Goal: Entertainment & Leisure: Consume media (video, audio)

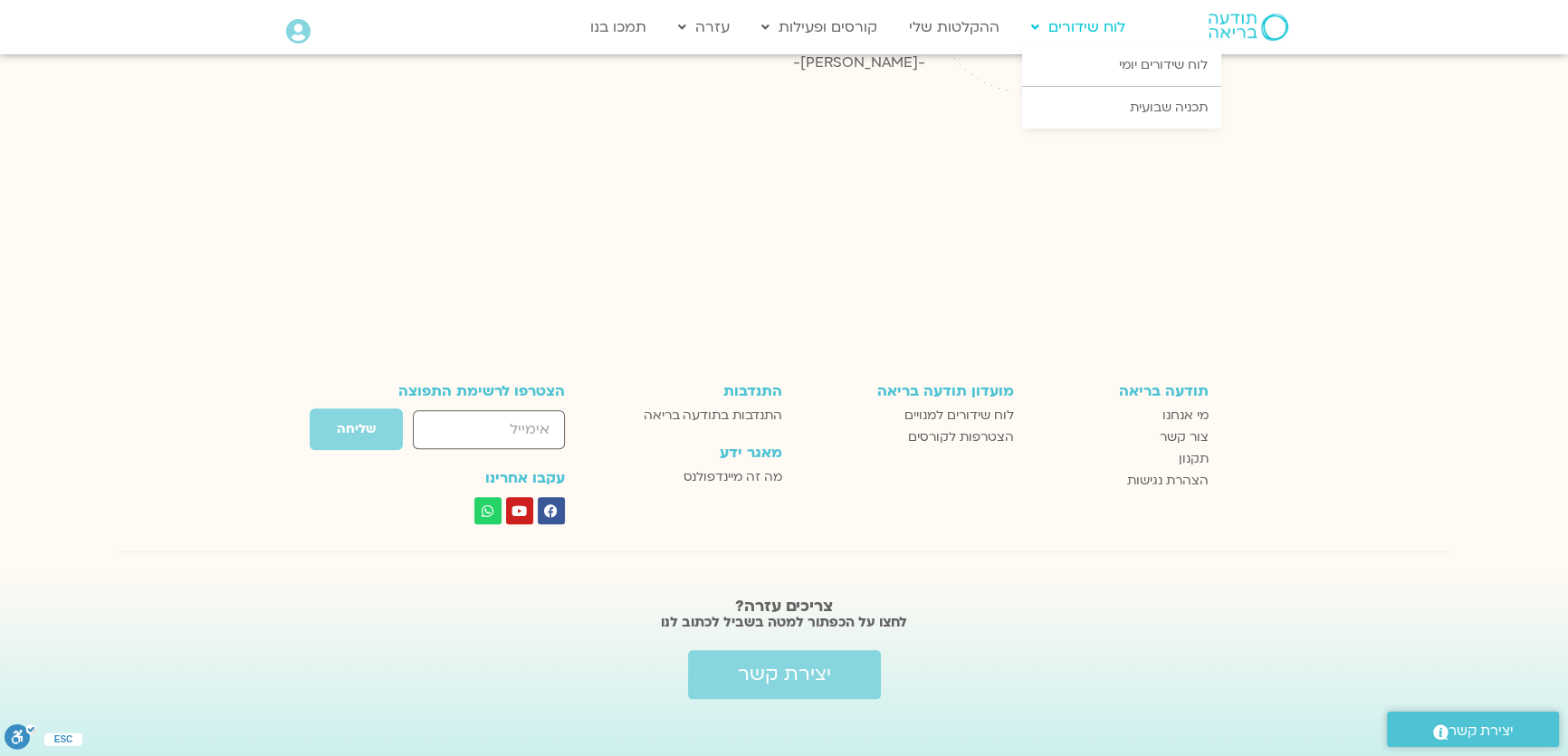
scroll to position [2340, 0]
click at [1111, 69] on link "לוח שידורים יומי" at bounding box center [1121, 65] width 199 height 41
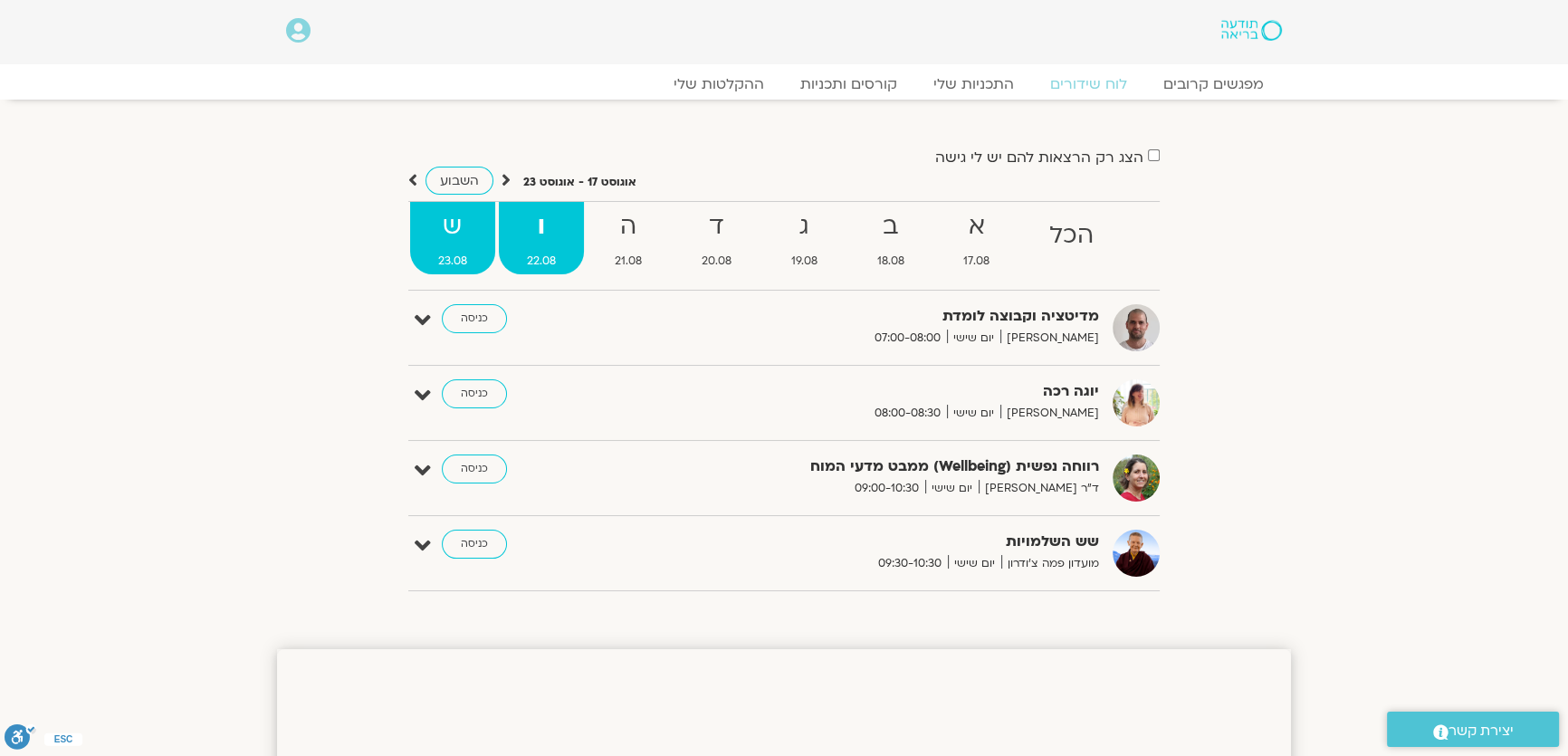
click at [446, 227] on strong "ש" at bounding box center [452, 227] width 85 height 41
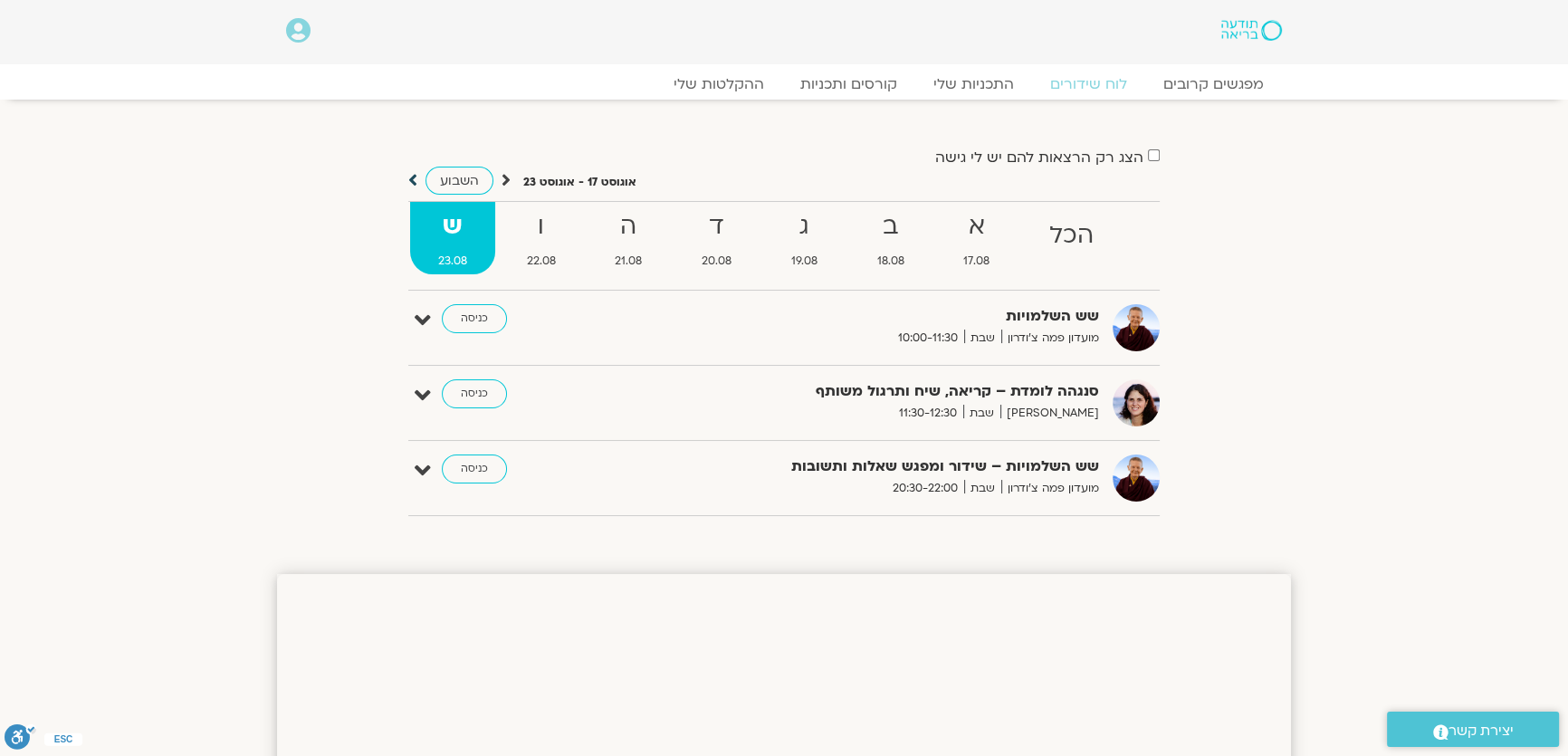
click at [408, 181] on icon at bounding box center [412, 179] width 9 height 18
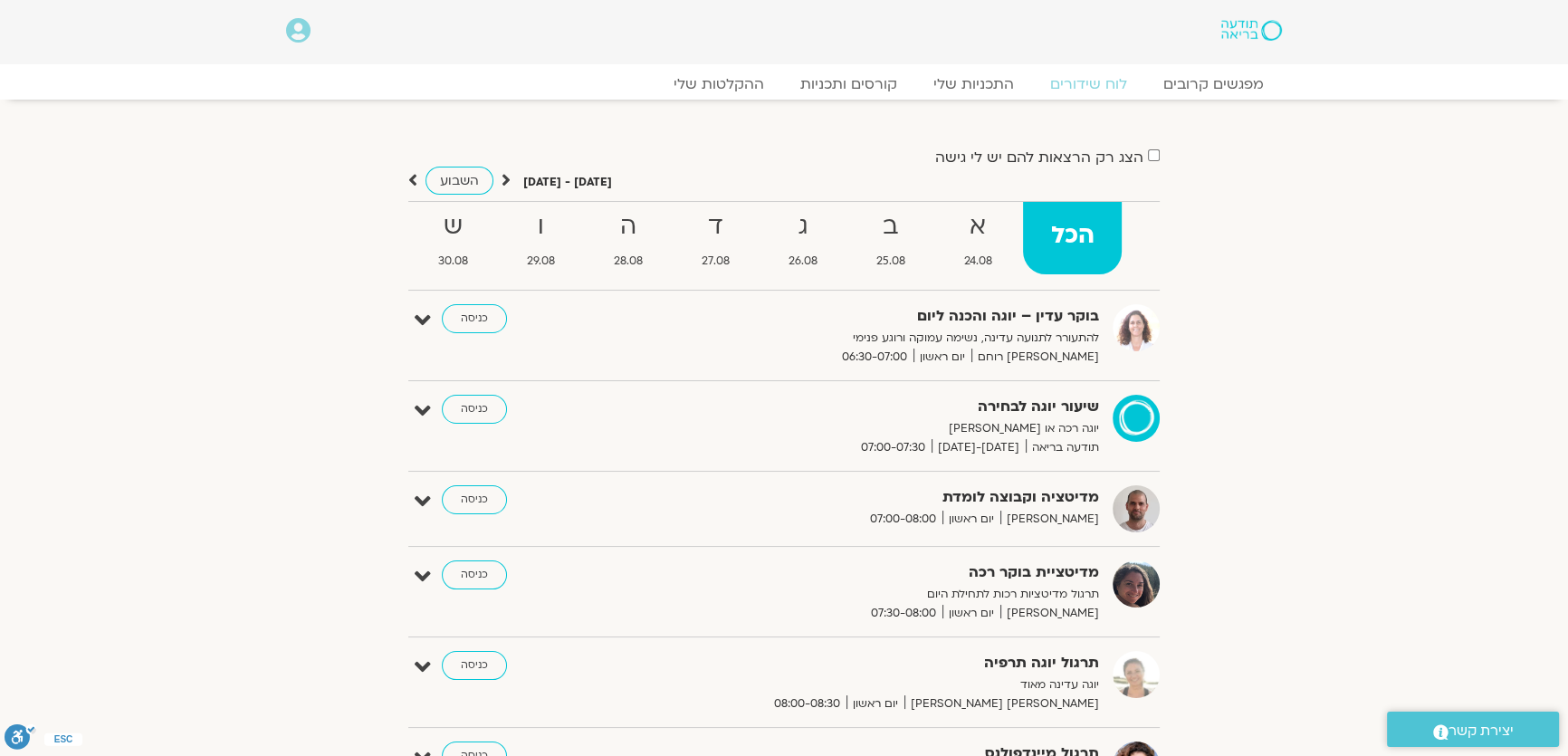
click at [1090, 238] on strong "הכל" at bounding box center [1072, 236] width 99 height 41
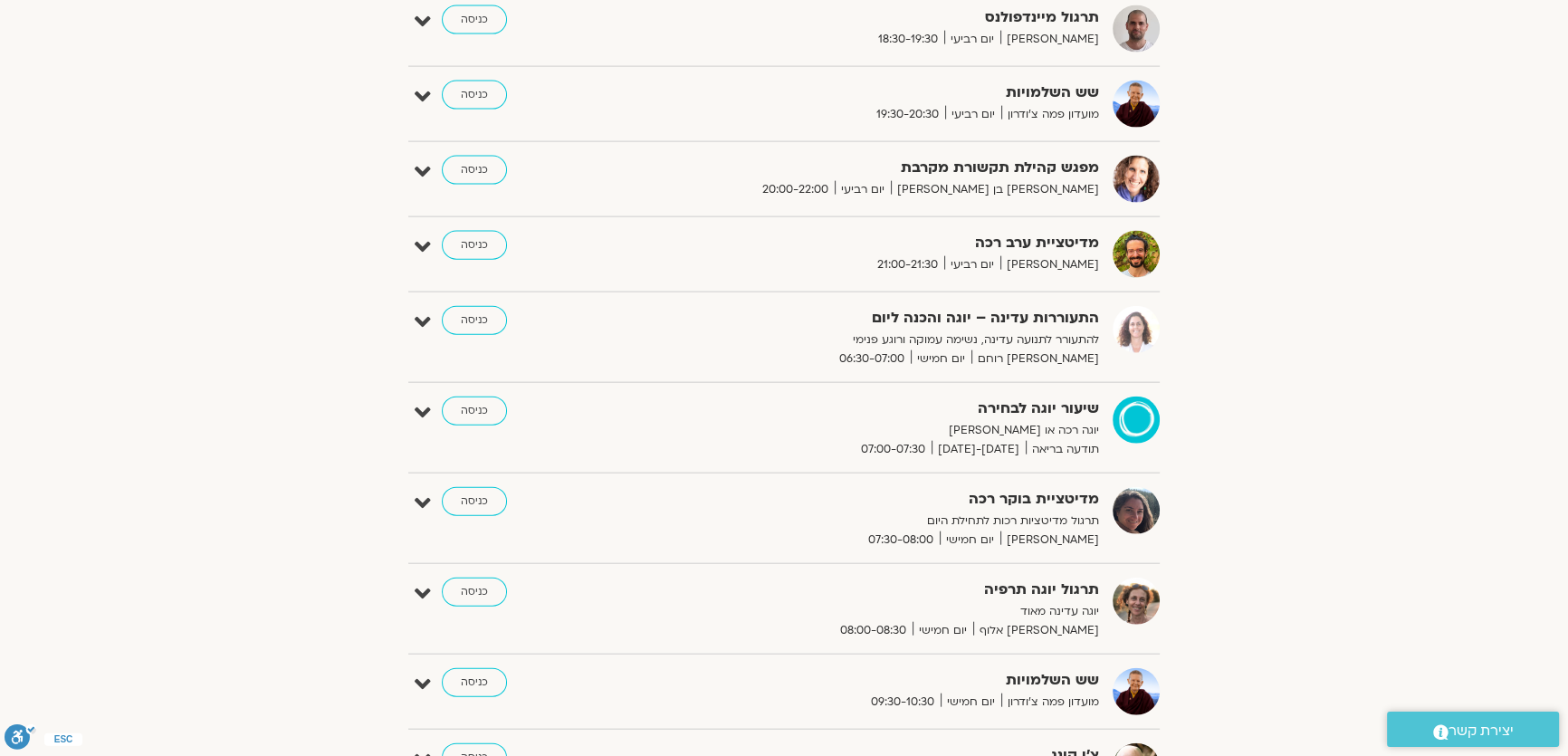
scroll to position [4937, 0]
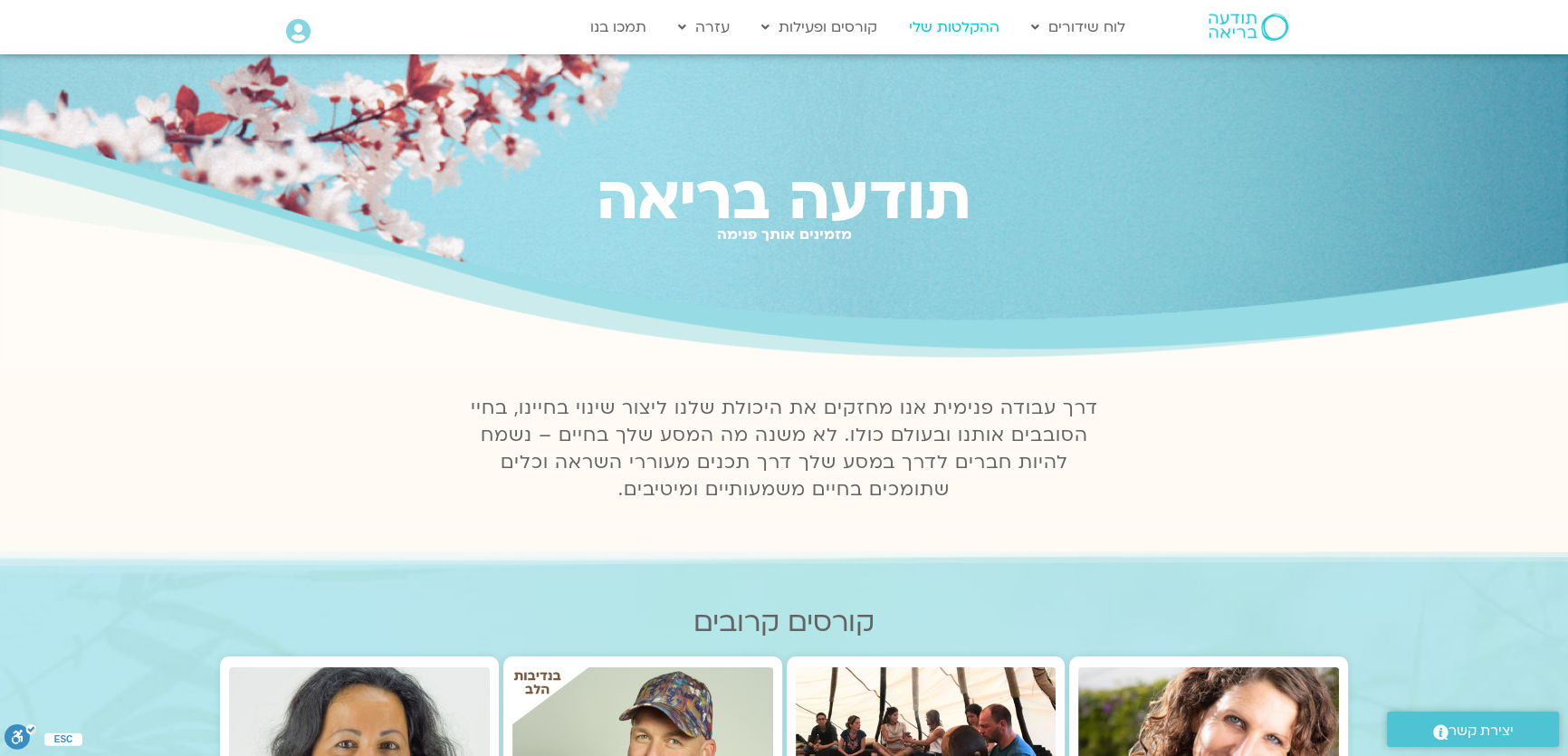
scroll to position [2340, 0]
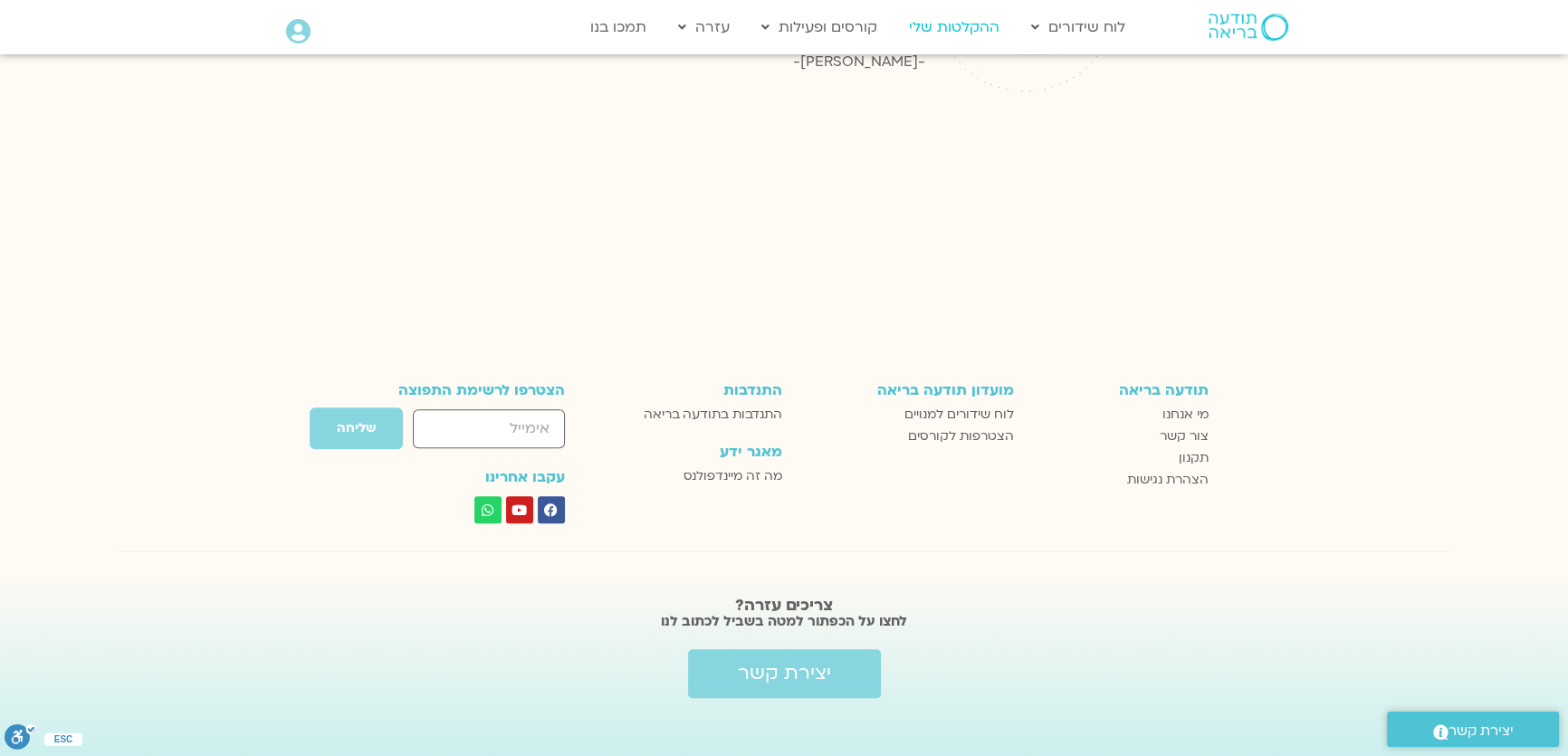
click at [970, 25] on link "ההקלטות שלי" at bounding box center [954, 26] width 109 height 34
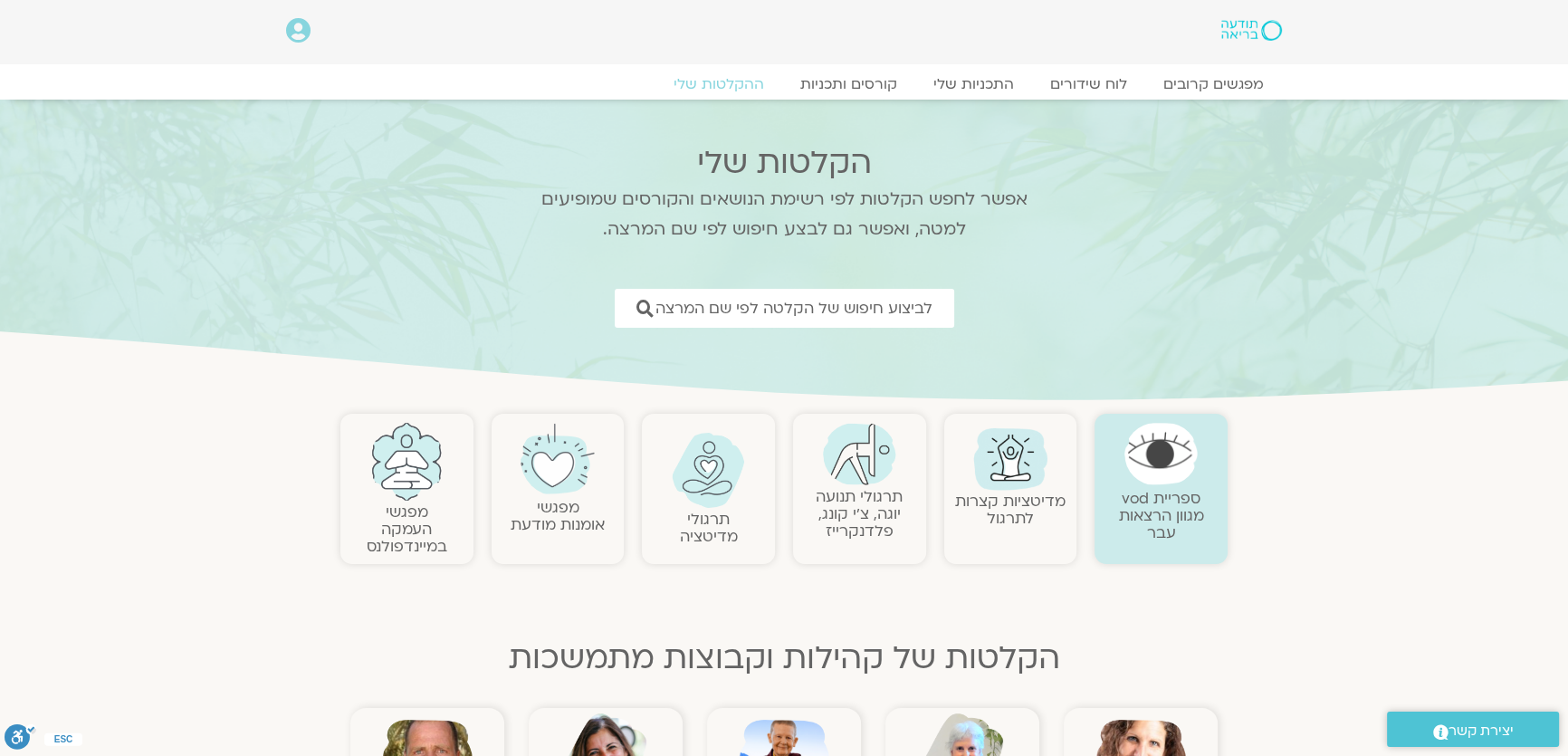
click at [869, 488] on link "תרגולי תנועה יוגה, צ׳י קונג, פלדנקרייז" at bounding box center [859, 514] width 87 height 55
click at [864, 501] on link "תרגולי תנועה יוגה, צ׳י קונג, פלדנקרייז" at bounding box center [859, 514] width 87 height 55
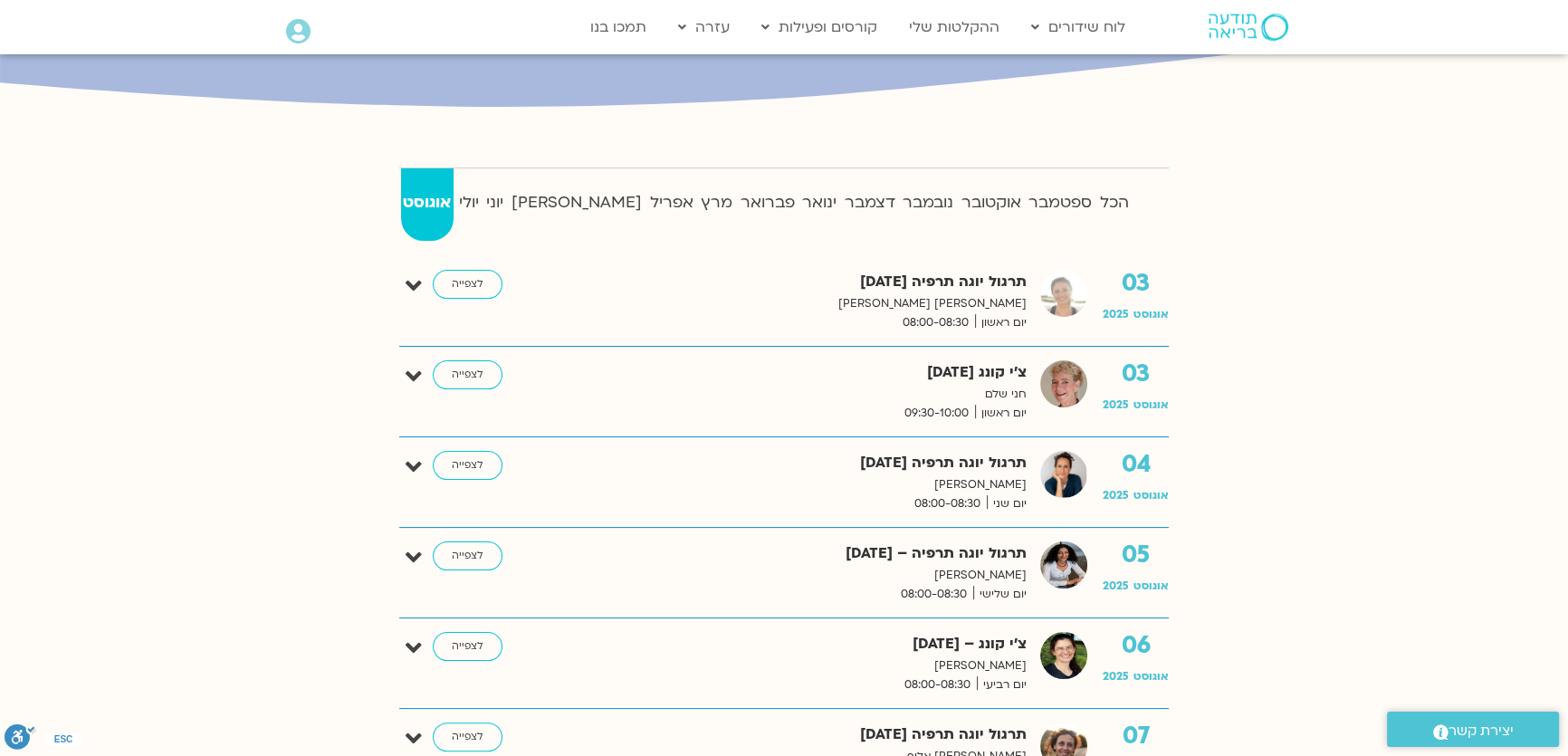
scroll to position [164, 0]
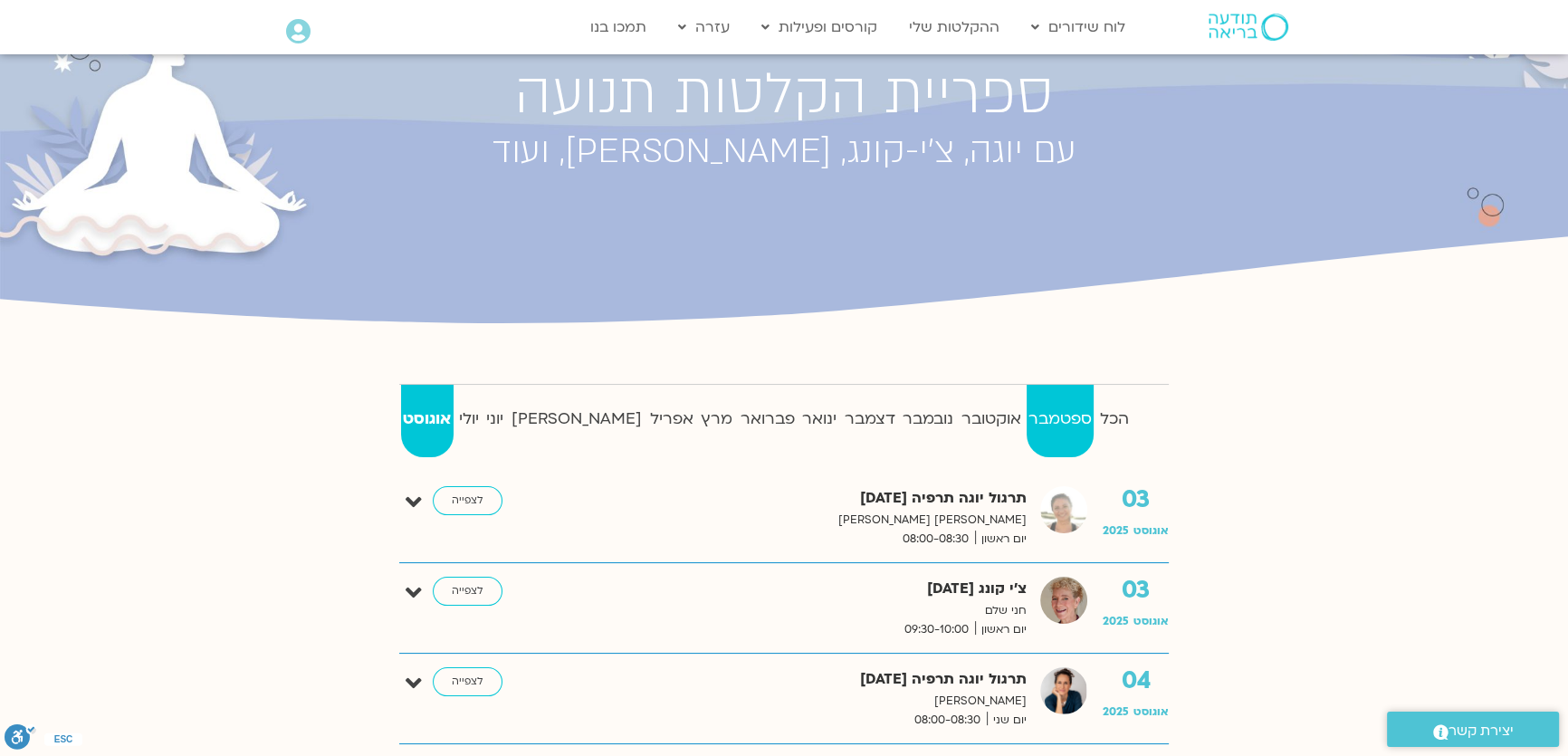
click at [1060, 426] on strong "ספטמבר" at bounding box center [1060, 420] width 68 height 27
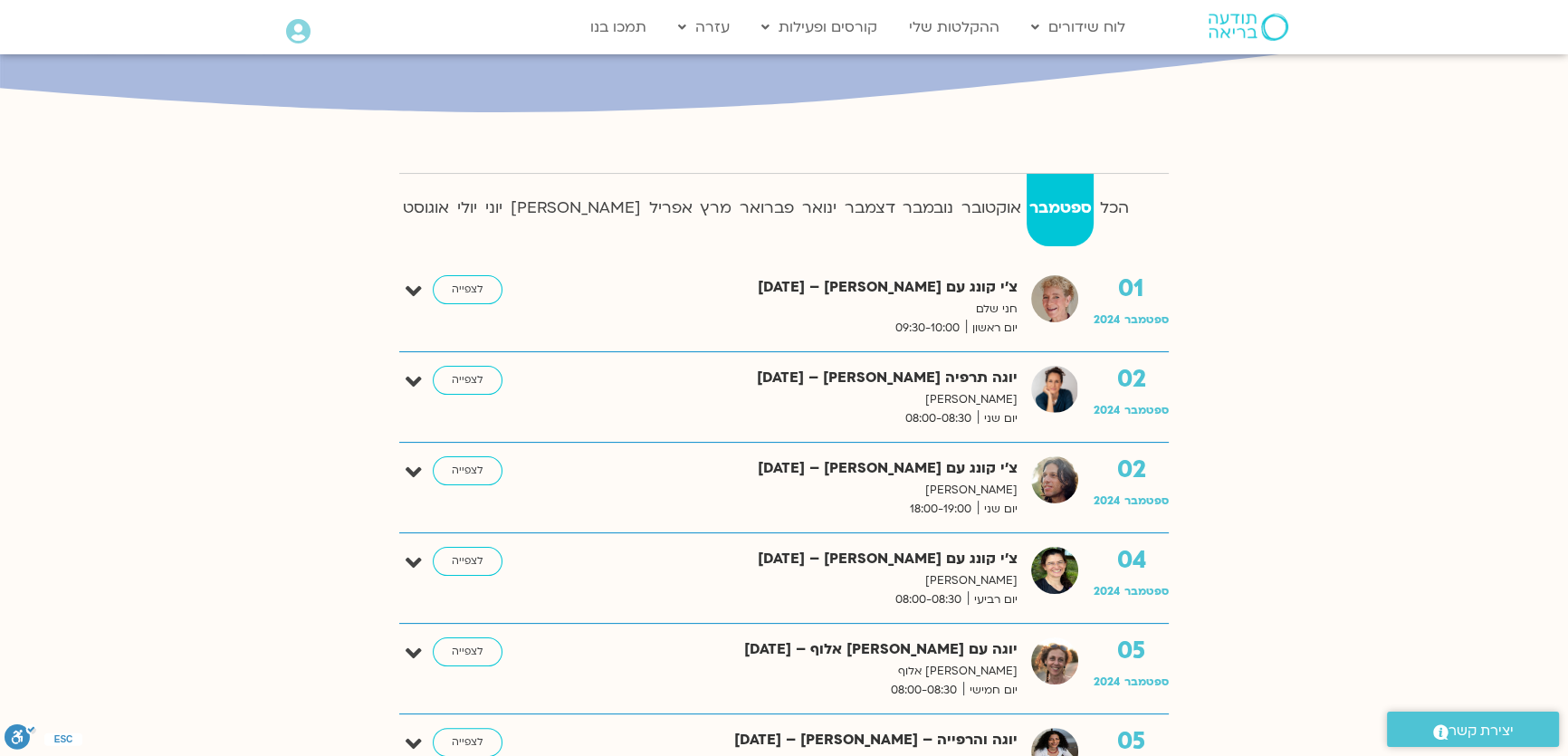
scroll to position [328, 0]
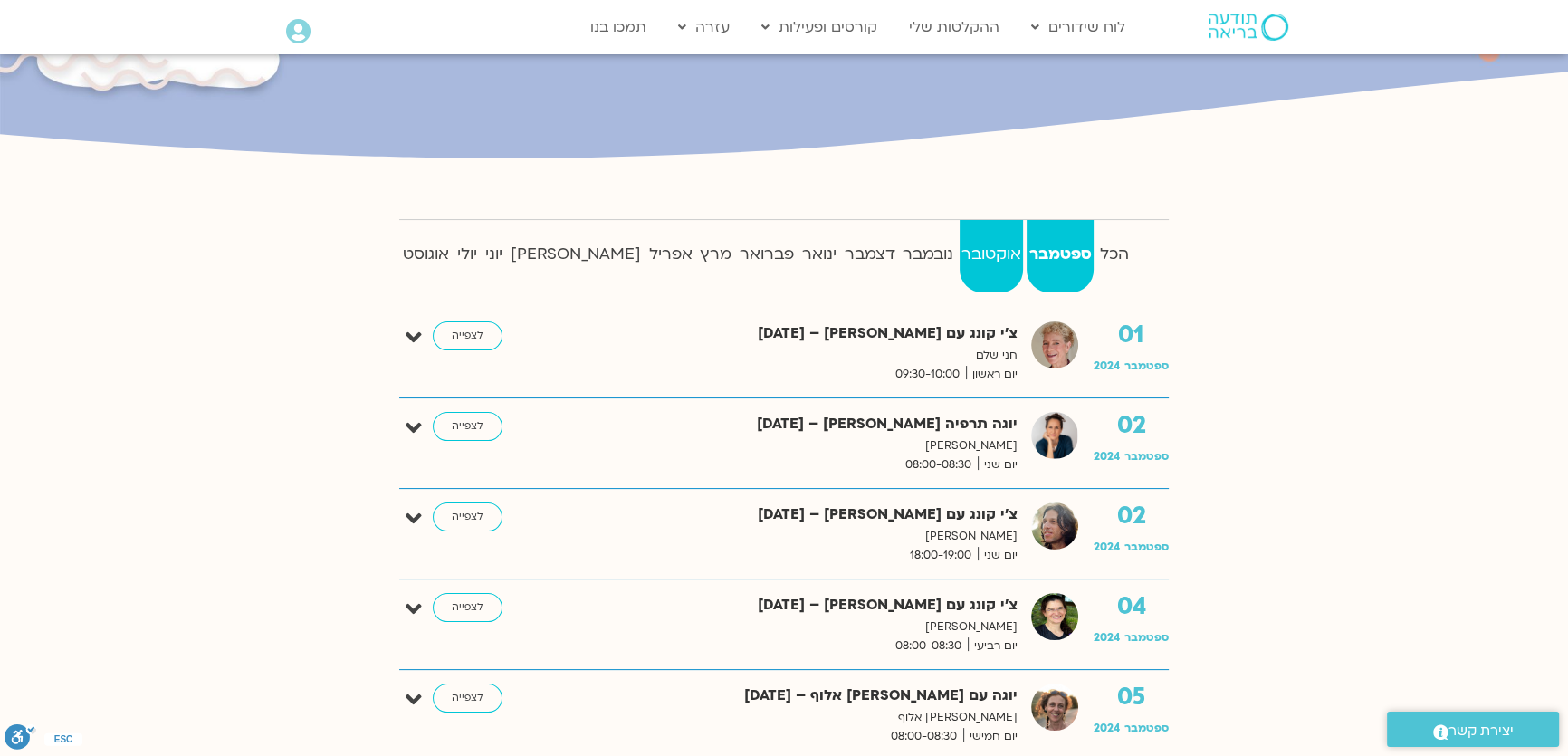
click at [970, 260] on strong "אוקטובר" at bounding box center [992, 255] width 65 height 27
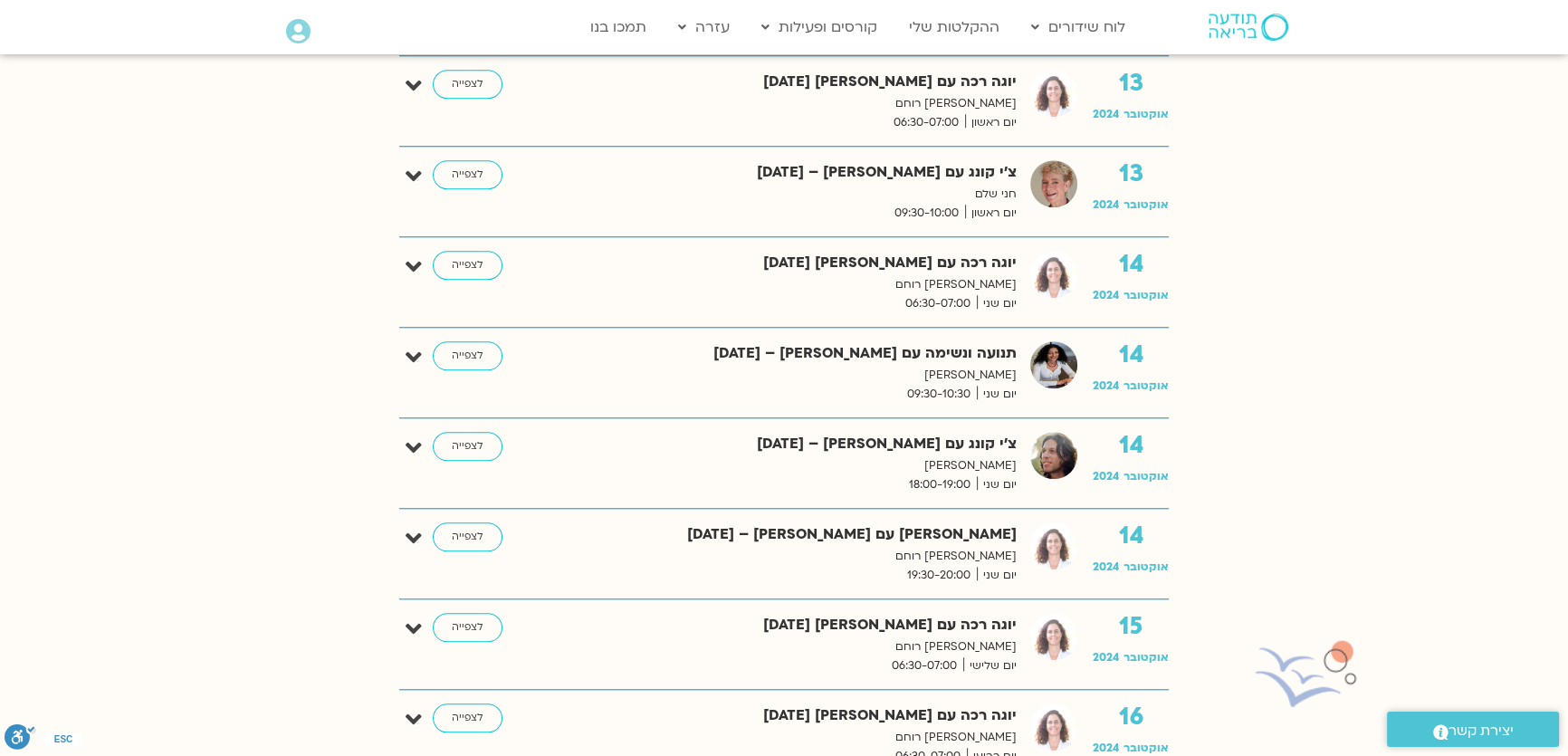
scroll to position [1891, 0]
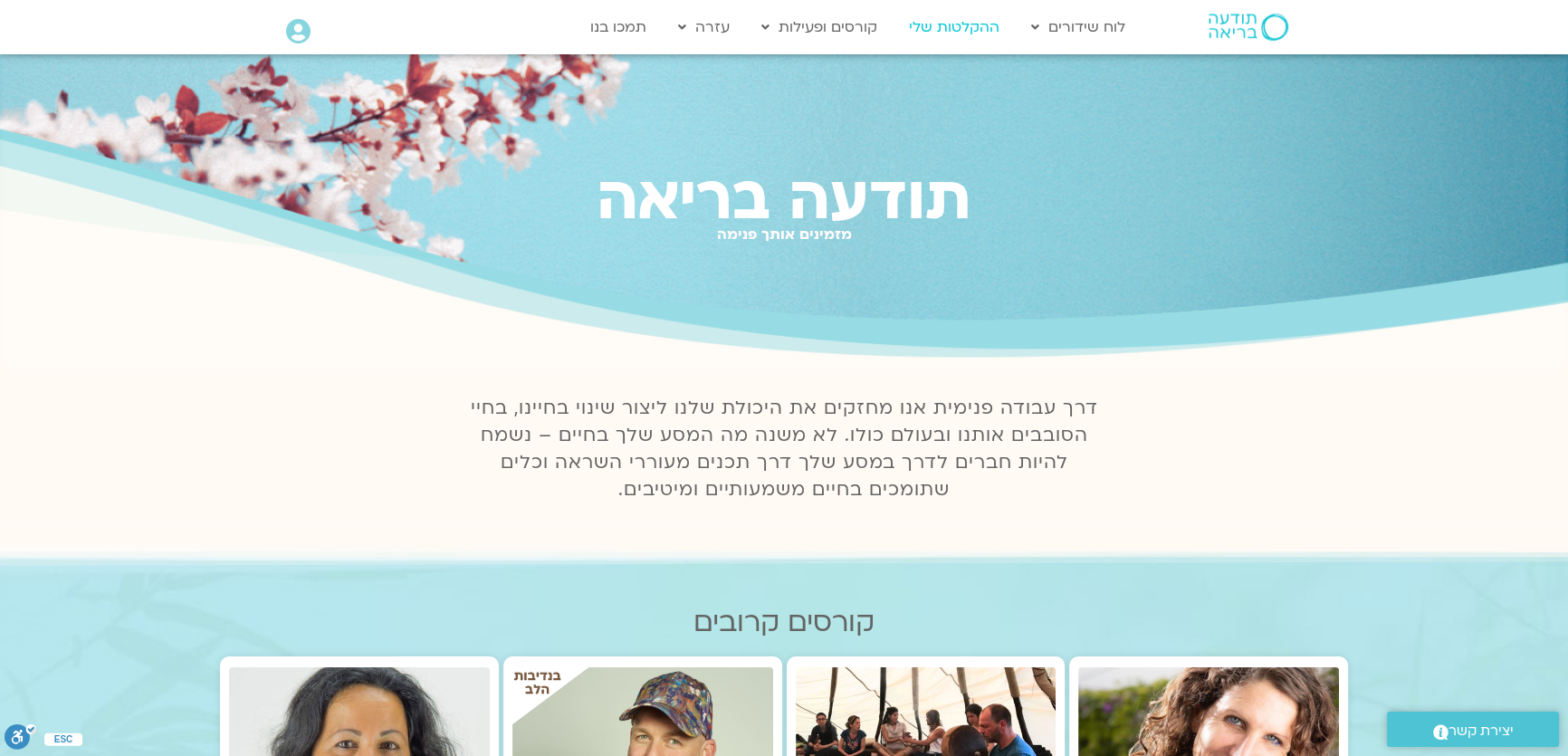
click at [962, 18] on link "ההקלטות שלי" at bounding box center [954, 26] width 109 height 34
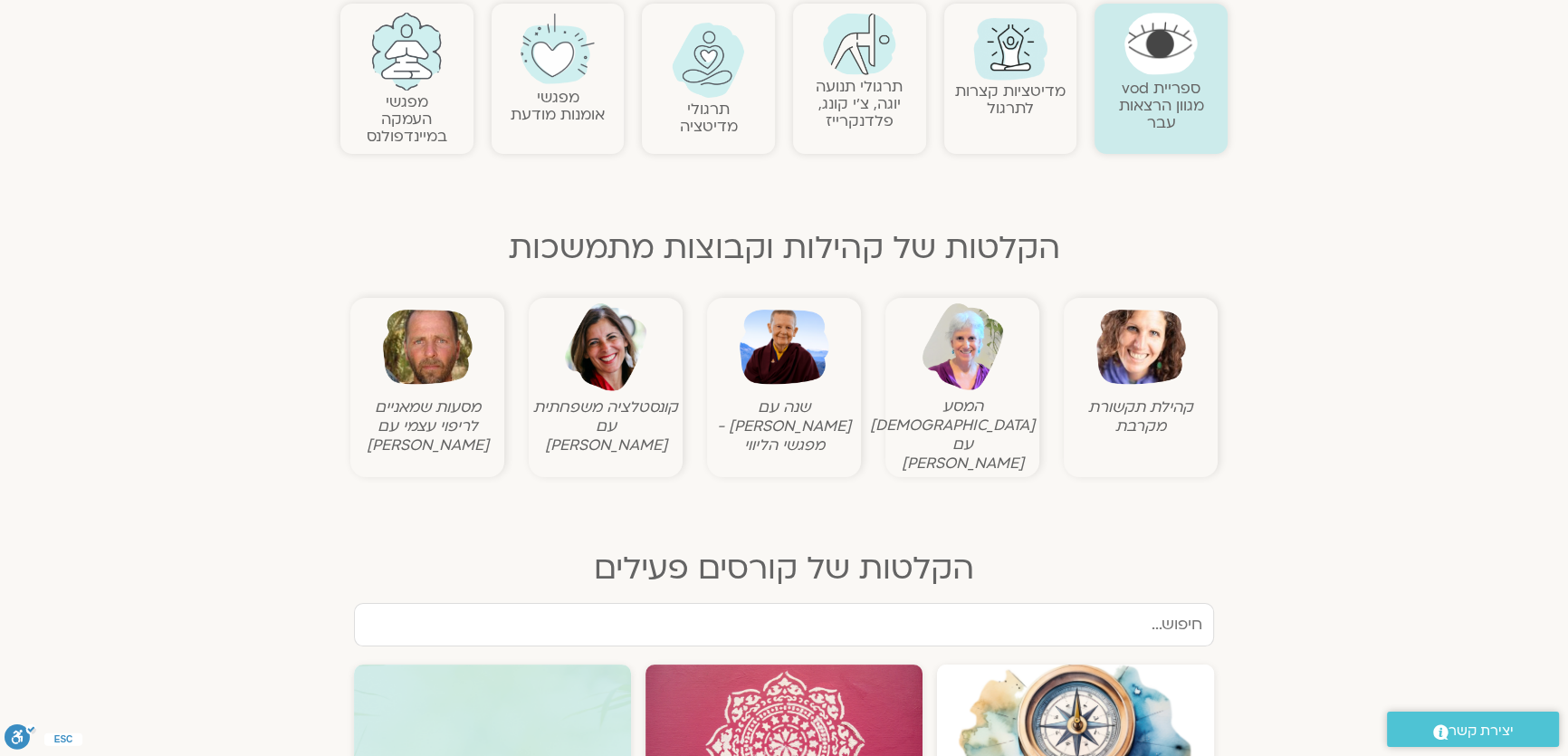
scroll to position [411, 0]
click at [1141, 359] on img at bounding box center [1140, 345] width 89 height 89
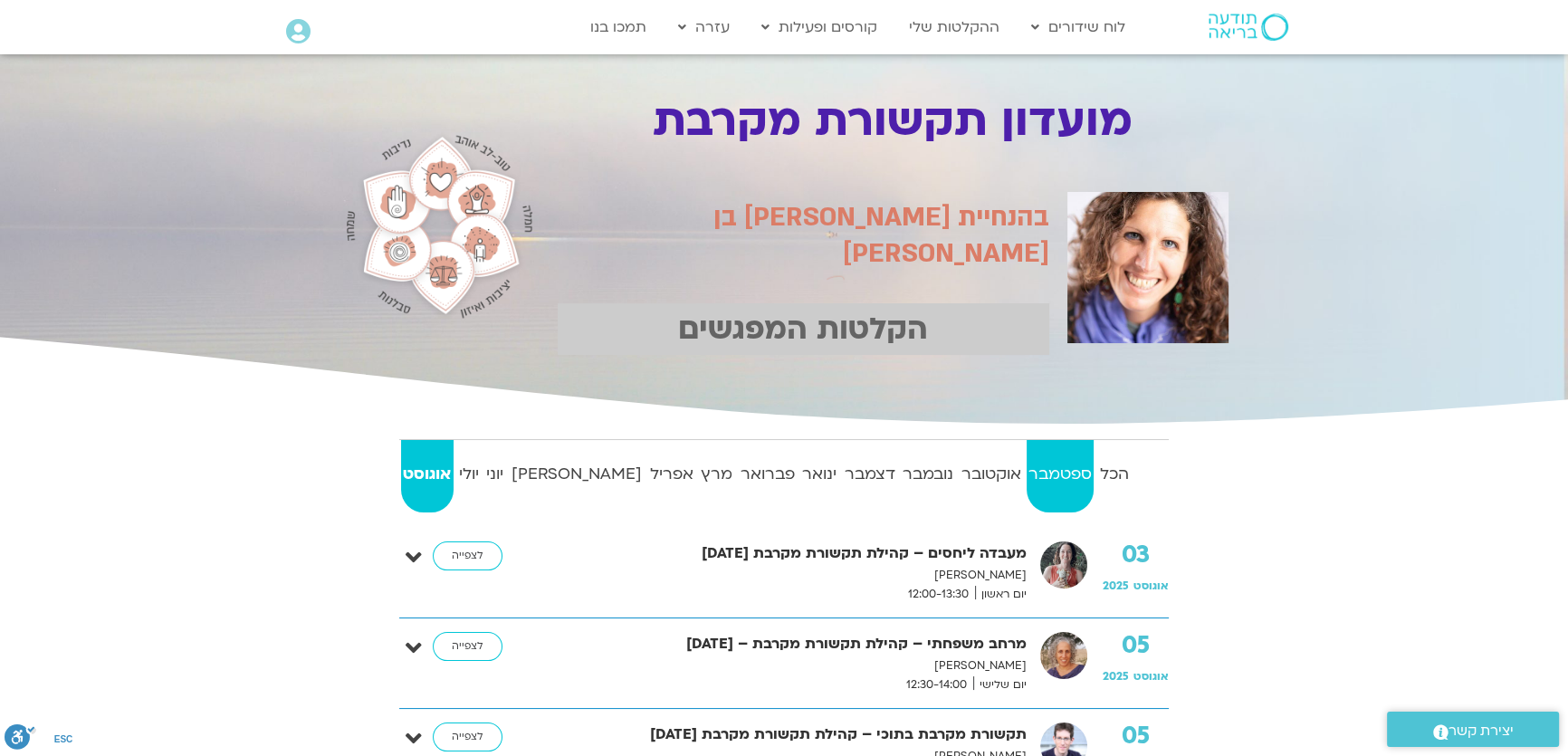
click at [1052, 469] on strong "ספטמבר" at bounding box center [1060, 475] width 68 height 27
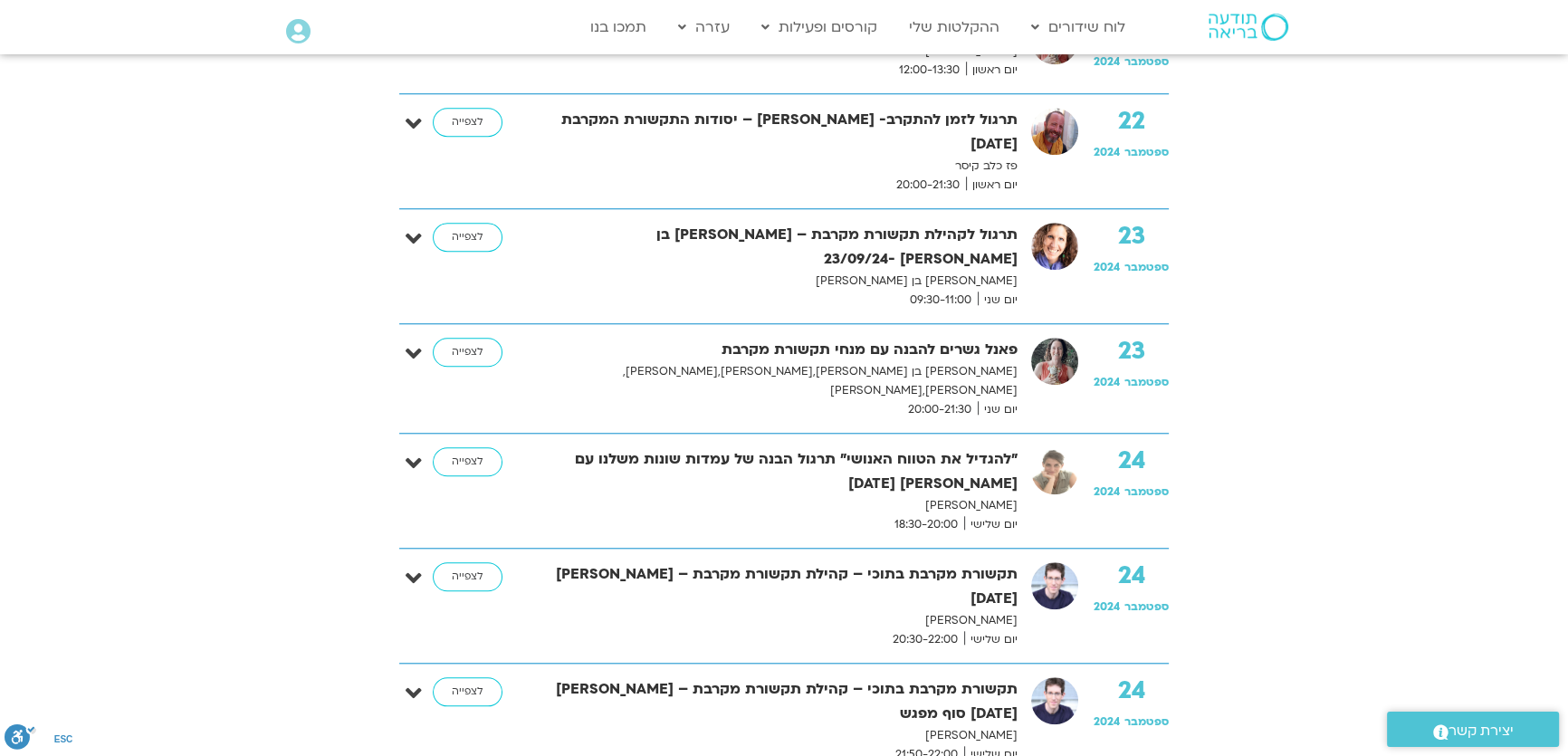
scroll to position [1891, 0]
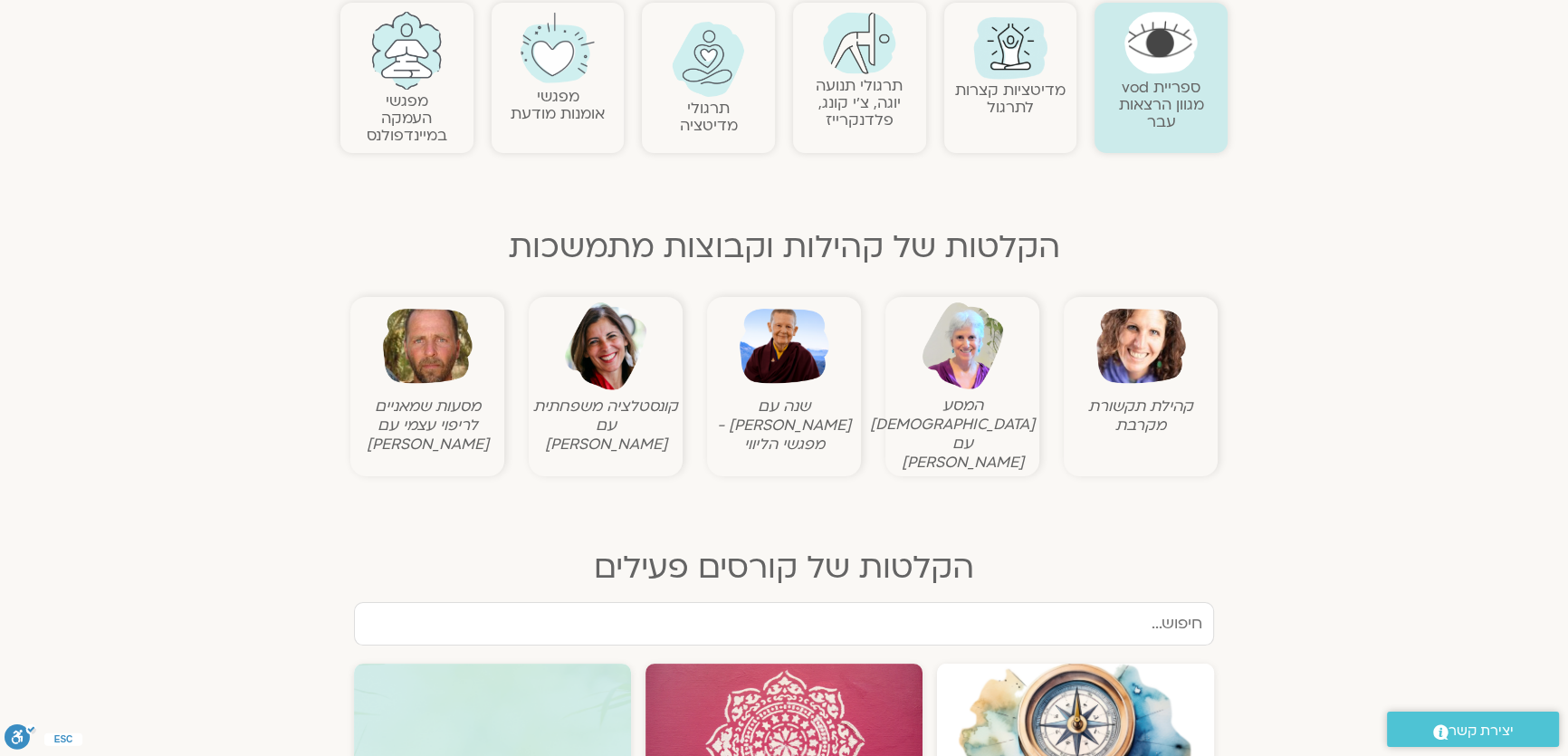
scroll to position [411, 0]
click at [436, 371] on img at bounding box center [428, 345] width 89 height 89
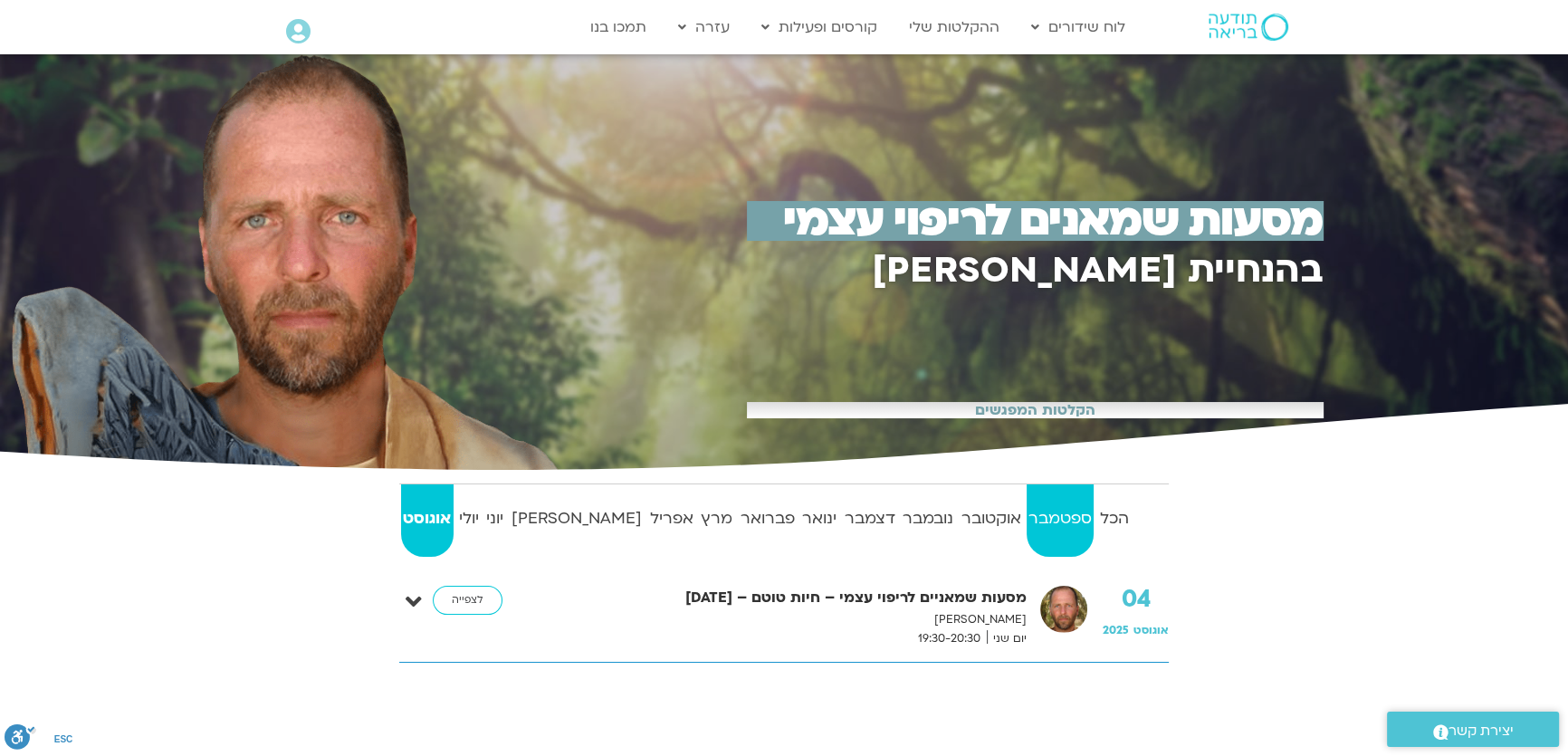
click at [1037, 516] on strong "ספטמבר" at bounding box center [1060, 519] width 68 height 27
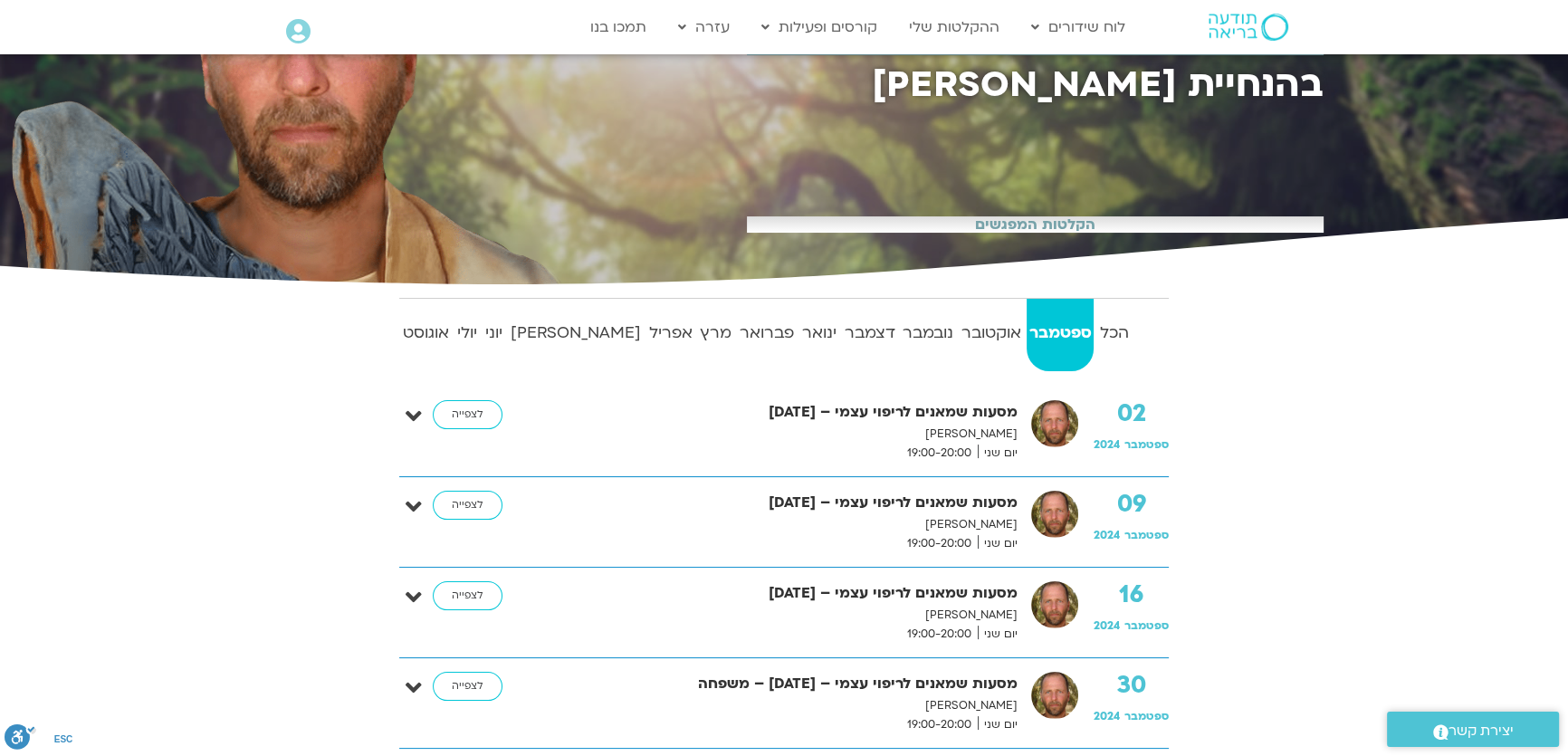
scroll to position [164, 0]
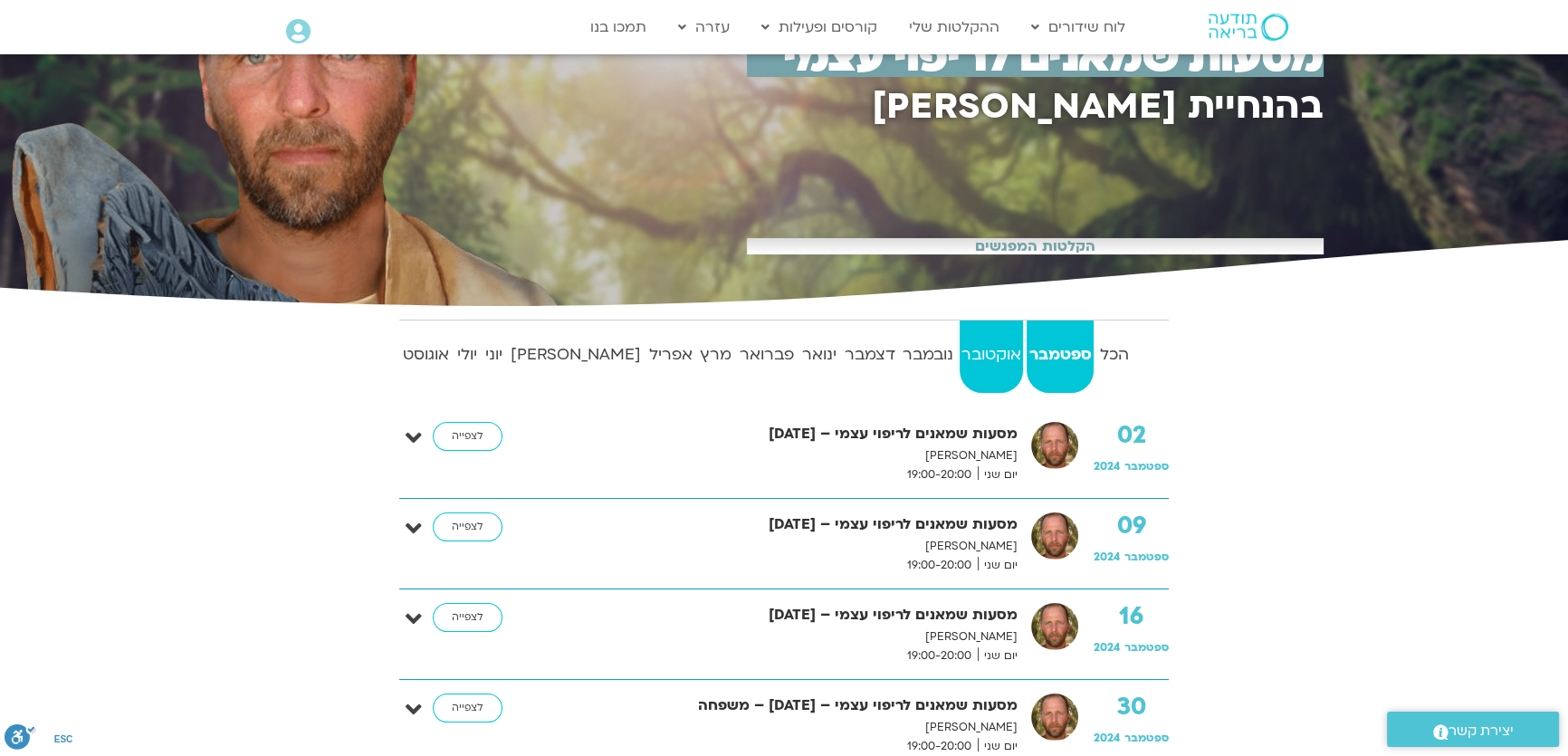
click at [960, 358] on strong "אוקטובר" at bounding box center [992, 355] width 65 height 27
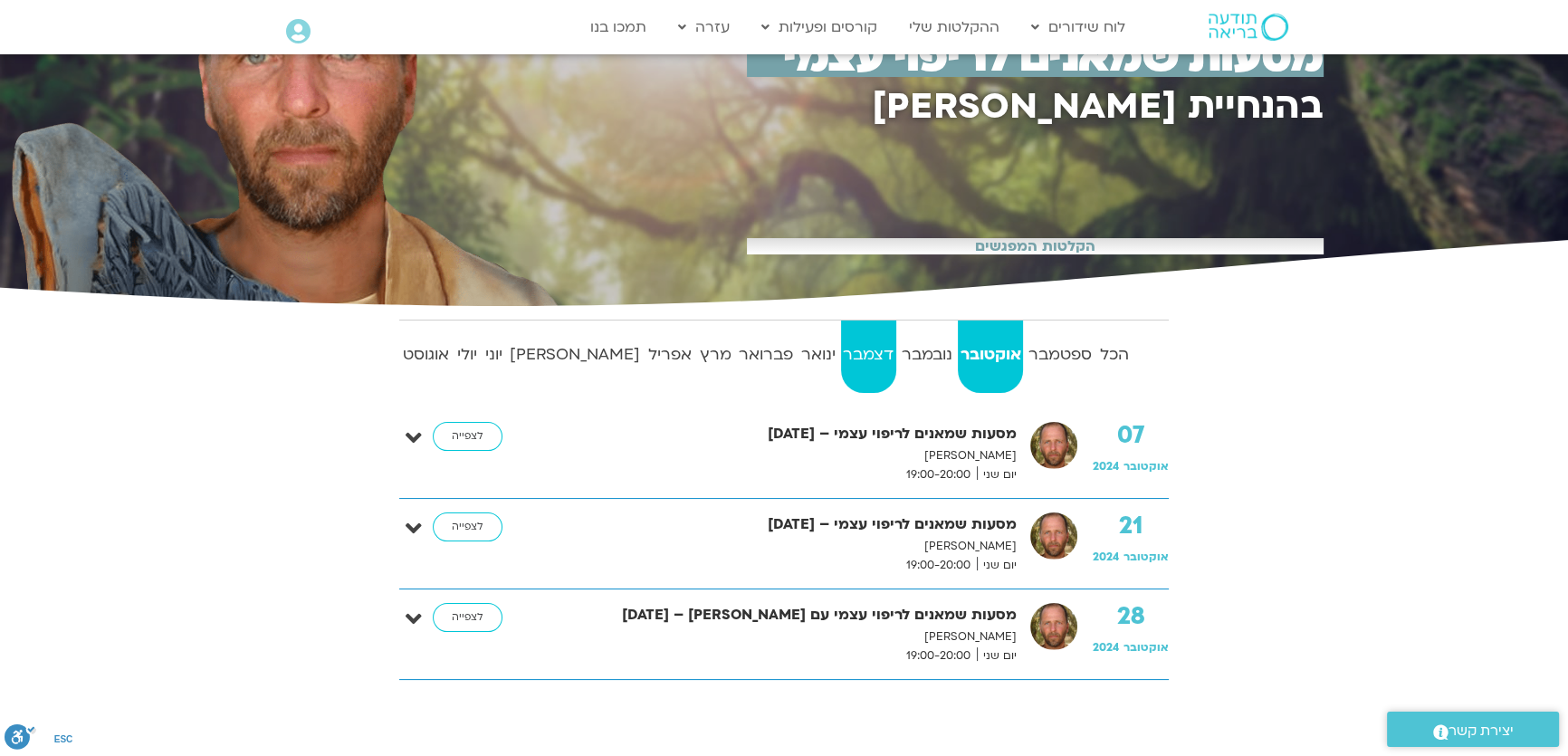
click at [841, 358] on strong "דצמבר" at bounding box center [869, 355] width 55 height 27
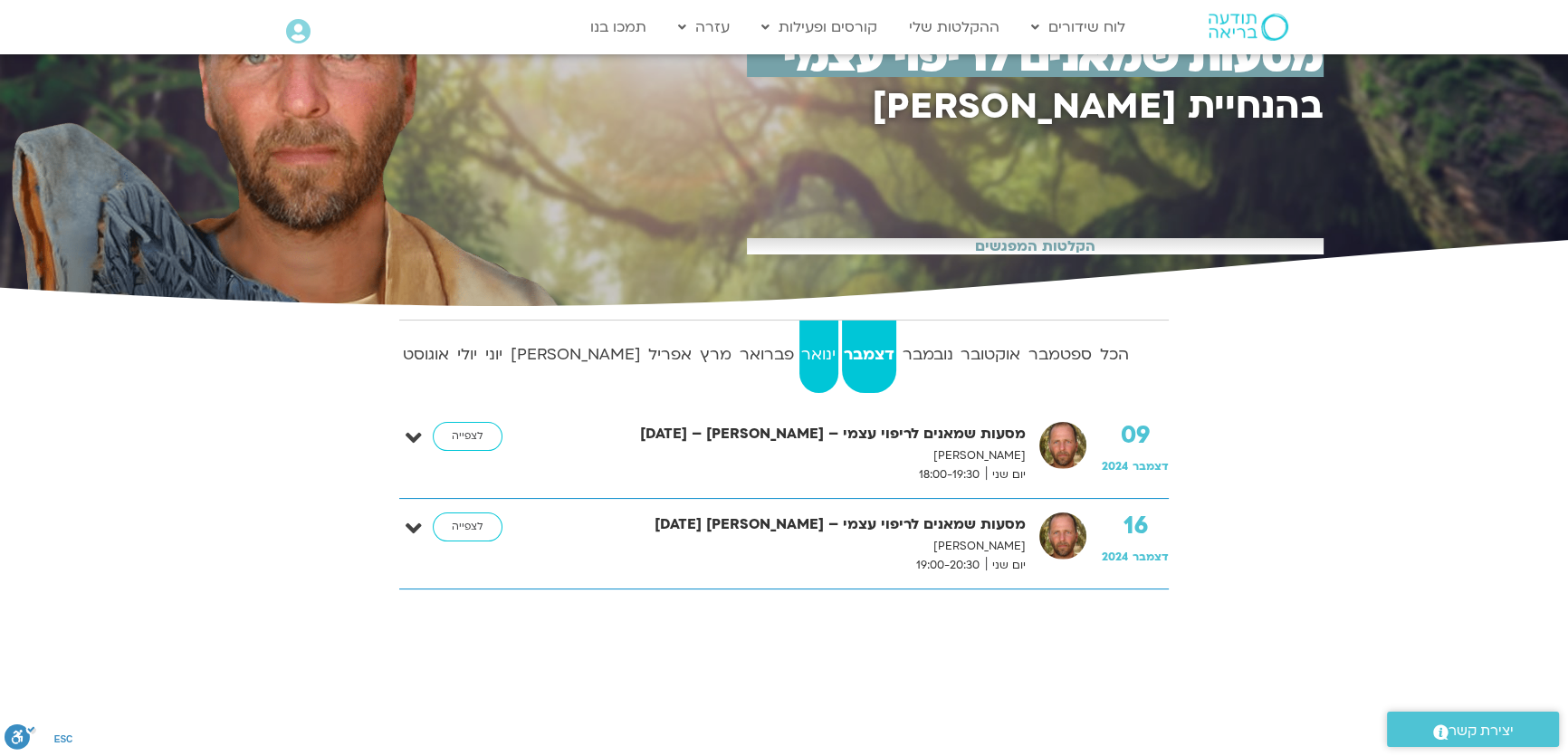
click at [799, 353] on strong "ינואר" at bounding box center [819, 355] width 39 height 27
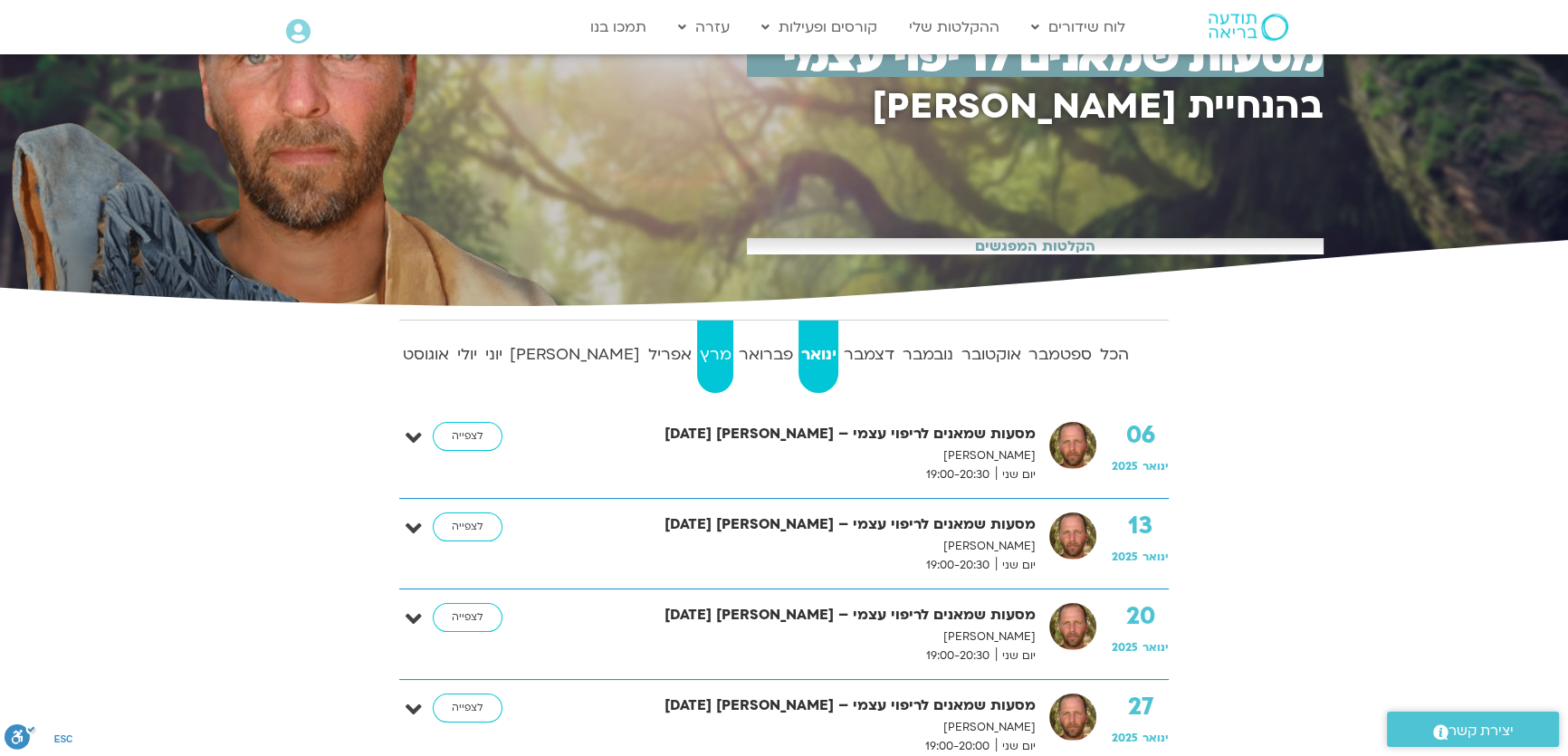
click at [697, 361] on strong "מרץ" at bounding box center [715, 355] width 36 height 27
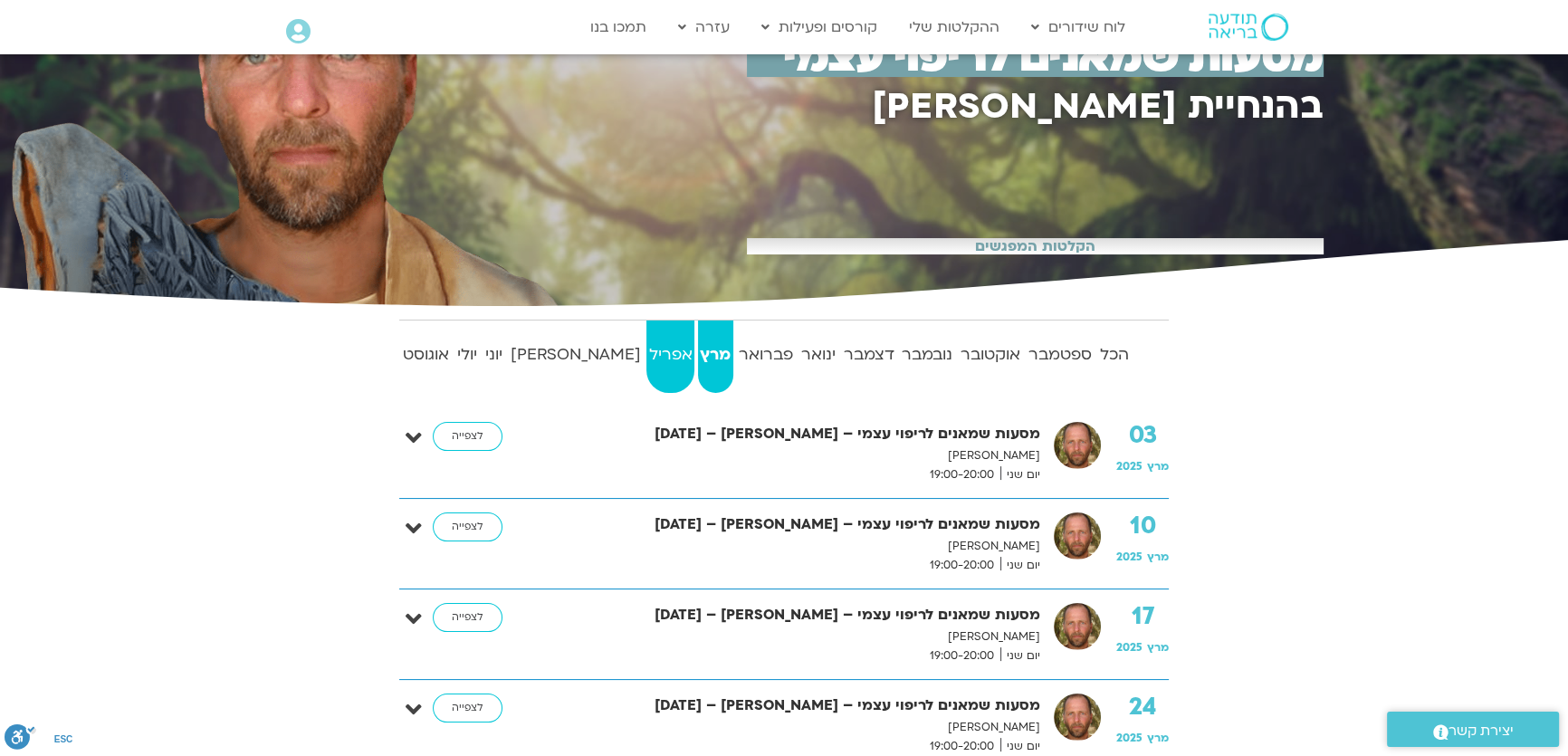
click at [646, 355] on strong "אפריל" at bounding box center [670, 355] width 48 height 27
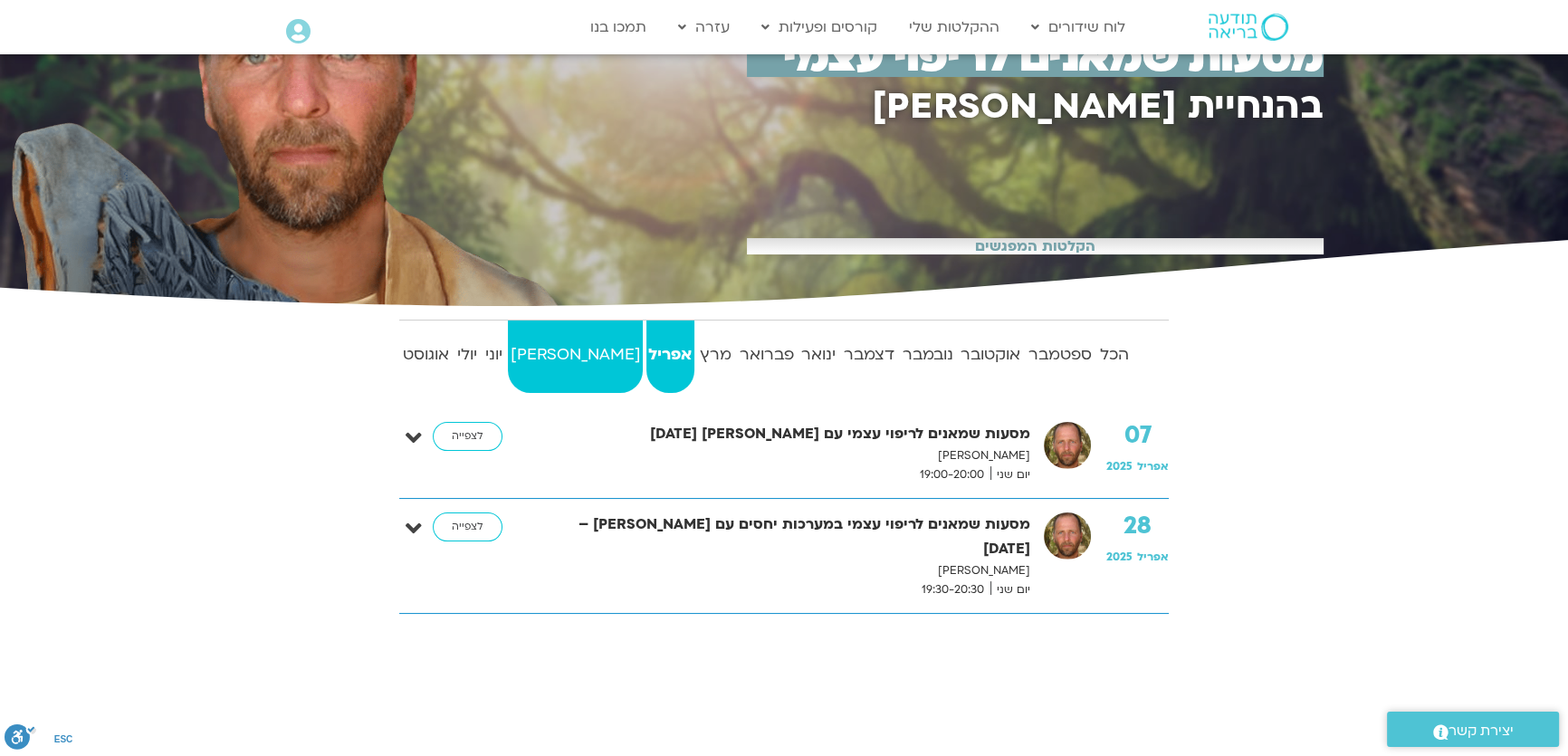
click at [545, 353] on strong "מאי" at bounding box center [576, 355] width 135 height 27
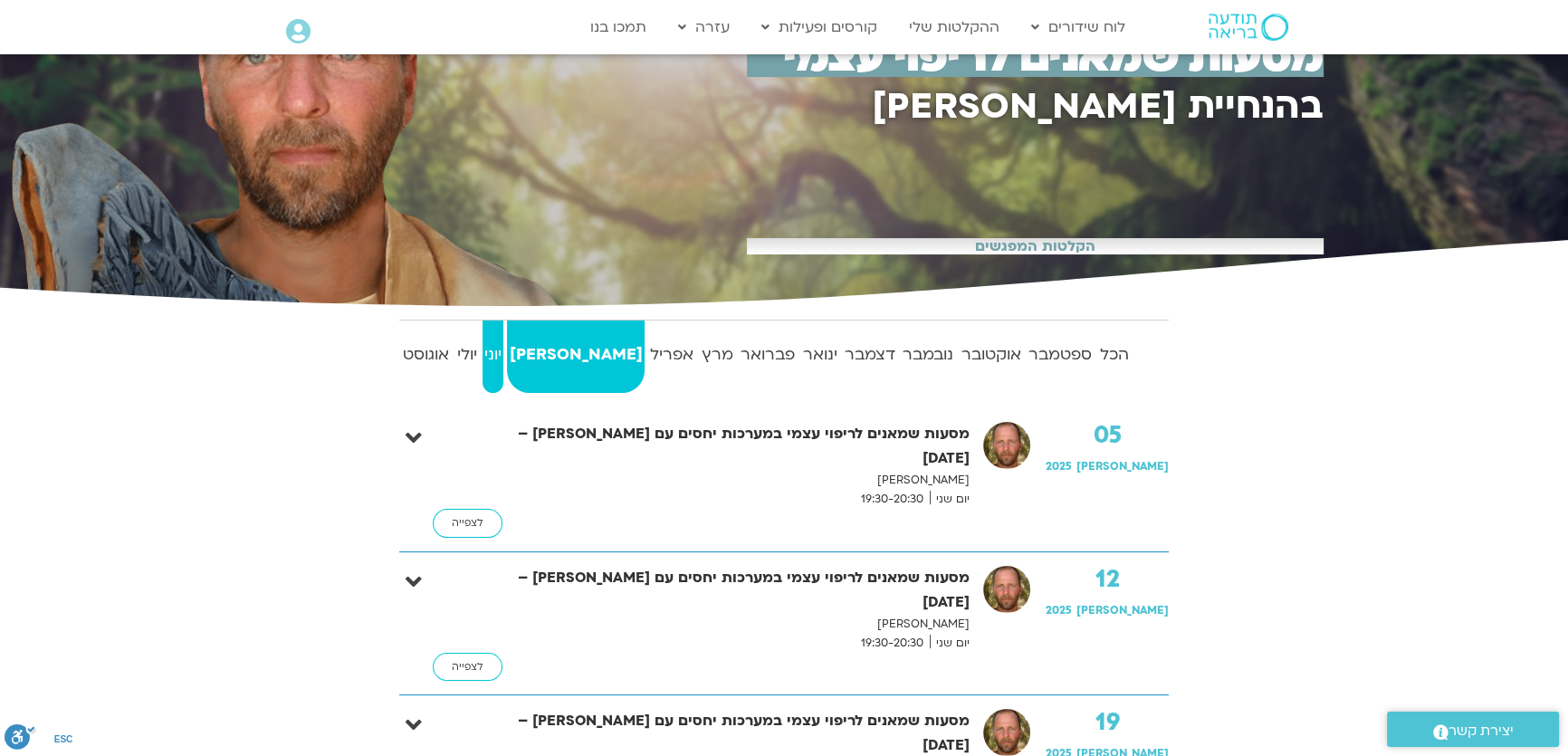
click at [503, 355] on strong "יוני" at bounding box center [492, 355] width 21 height 27
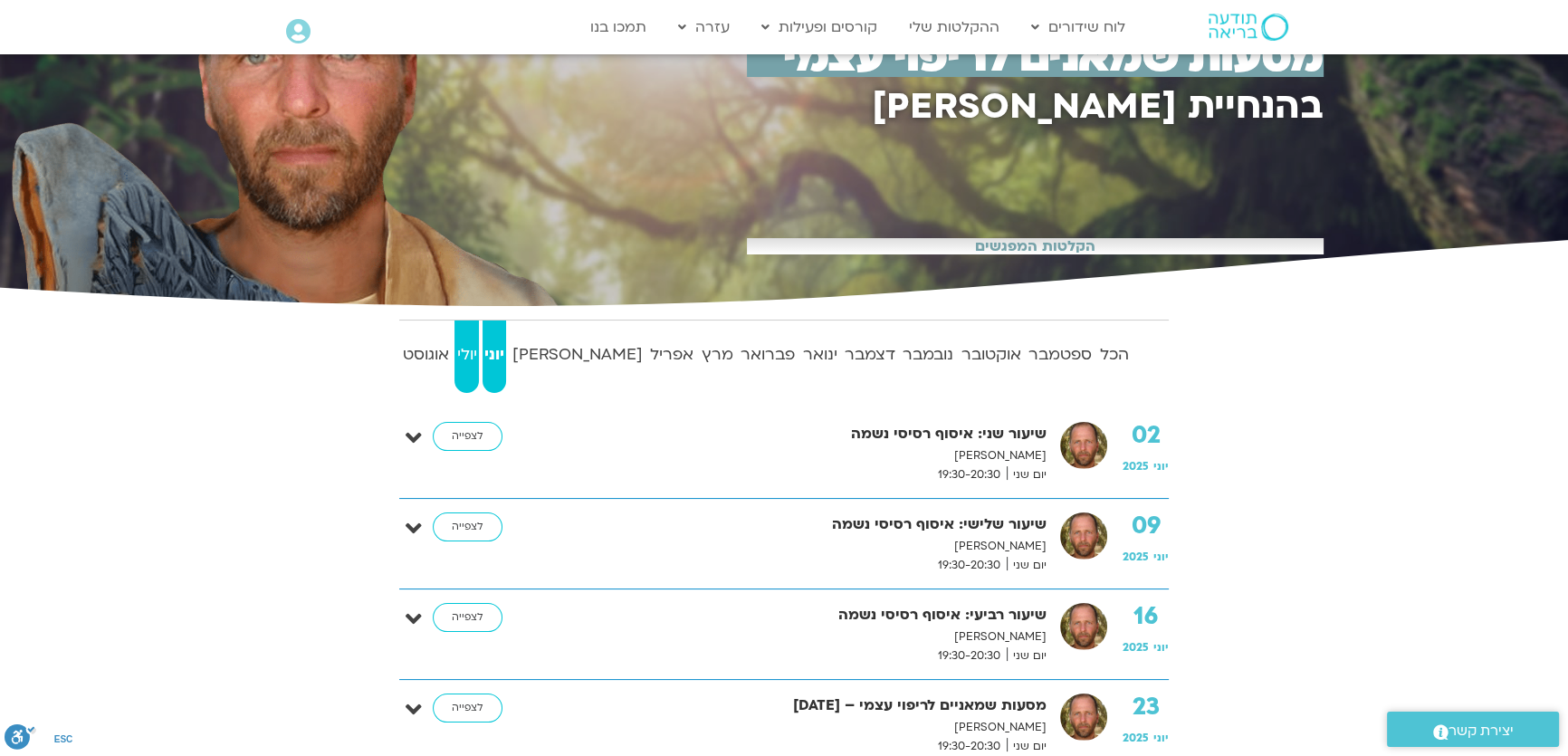
click at [478, 352] on strong "יולי" at bounding box center [466, 355] width 24 height 27
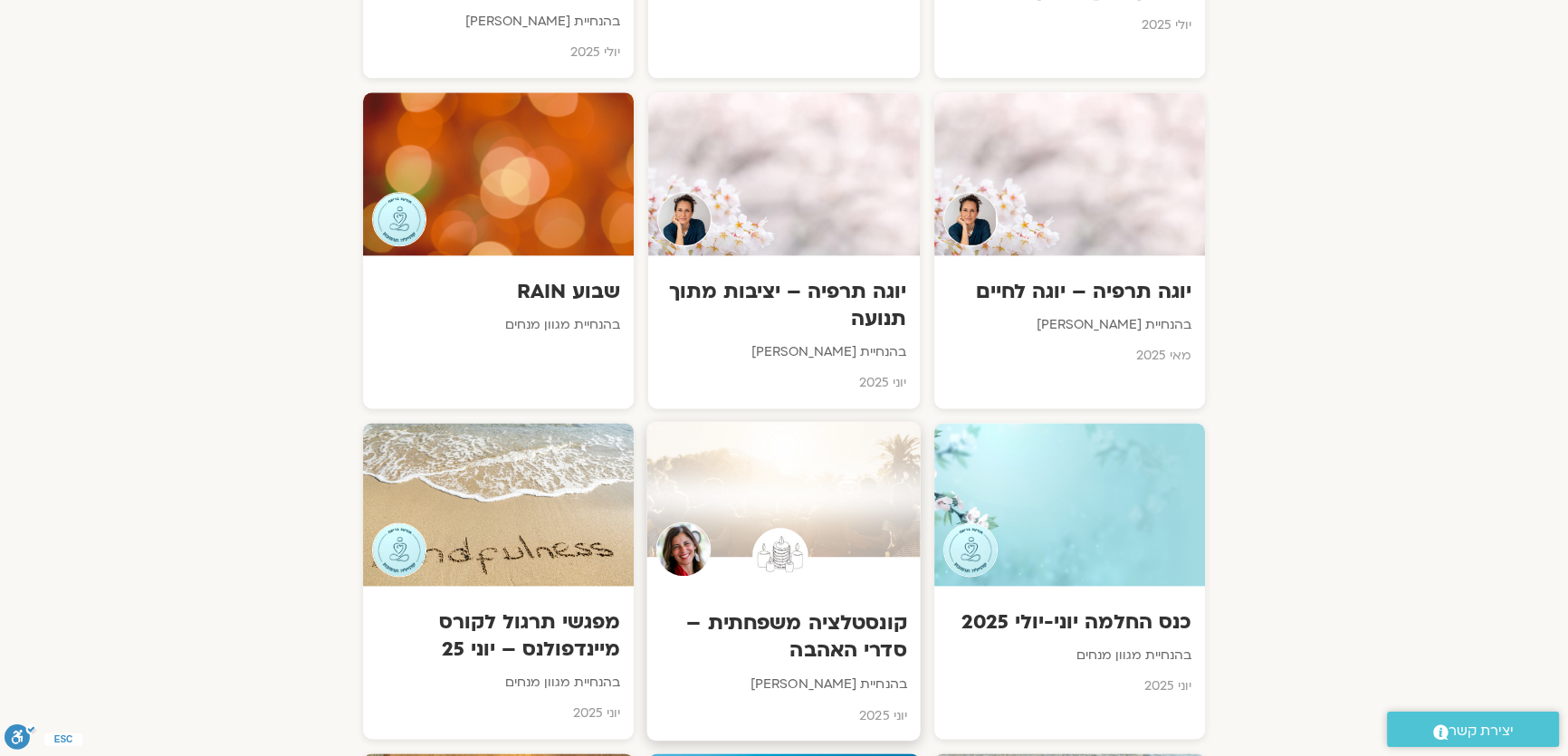
scroll to position [2880, 0]
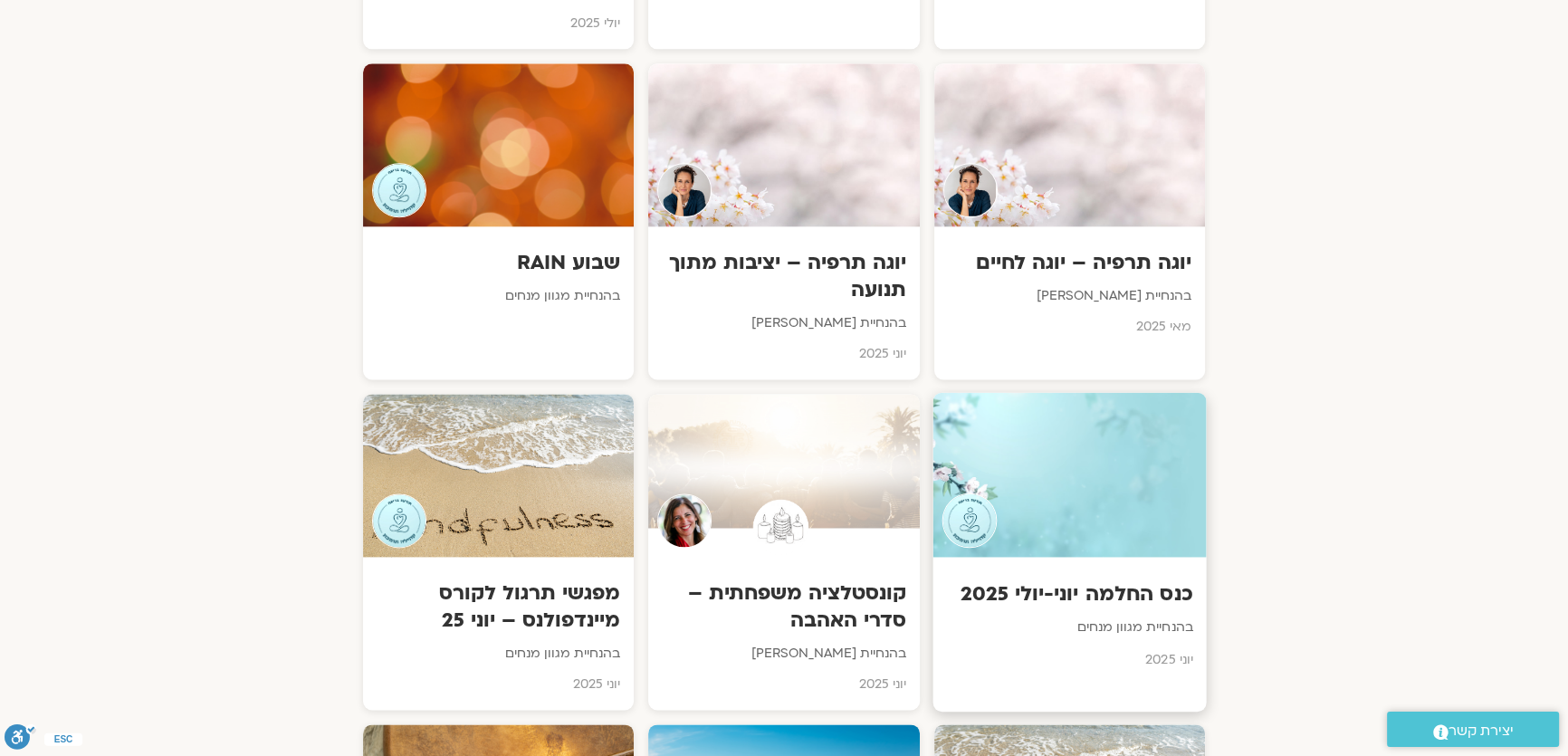
click at [1059, 473] on div at bounding box center [1069, 475] width 274 height 165
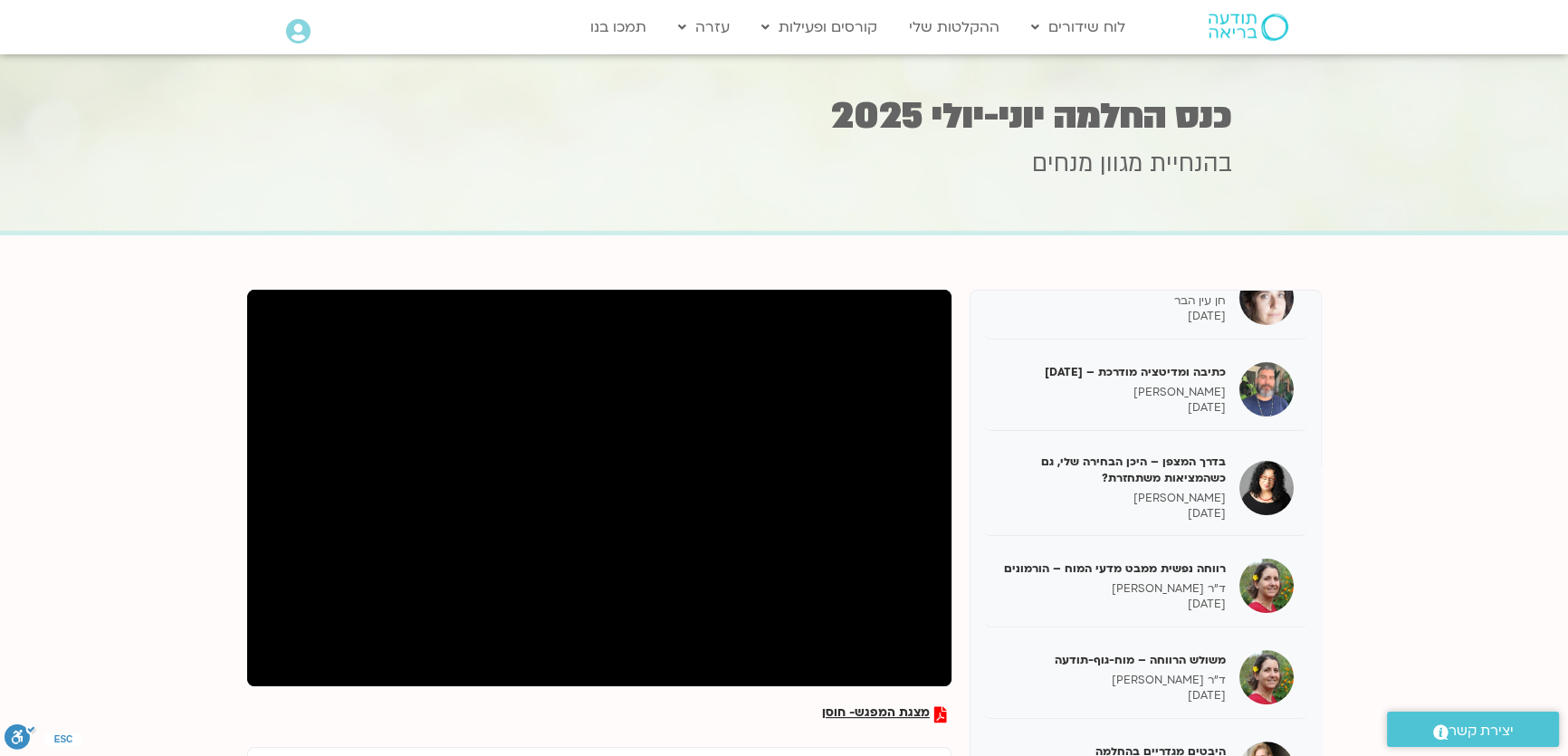
scroll to position [740, 0]
